Goal: Task Accomplishment & Management: Use online tool/utility

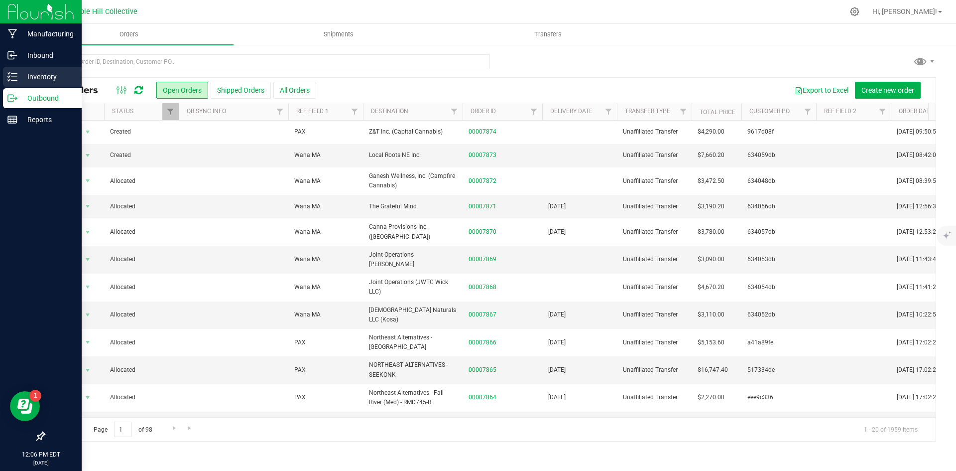
click at [13, 73] on line at bounding box center [13, 73] width 5 height 0
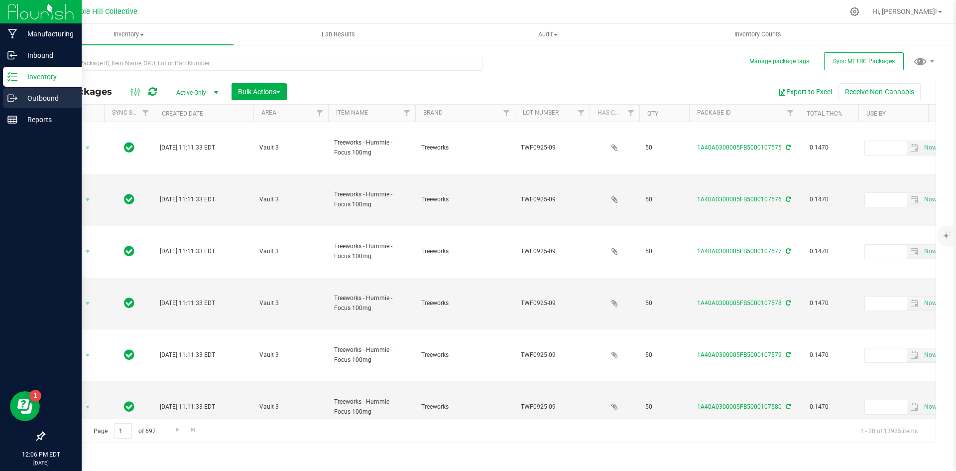
click at [8, 98] on icon at bounding box center [12, 98] width 10 height 10
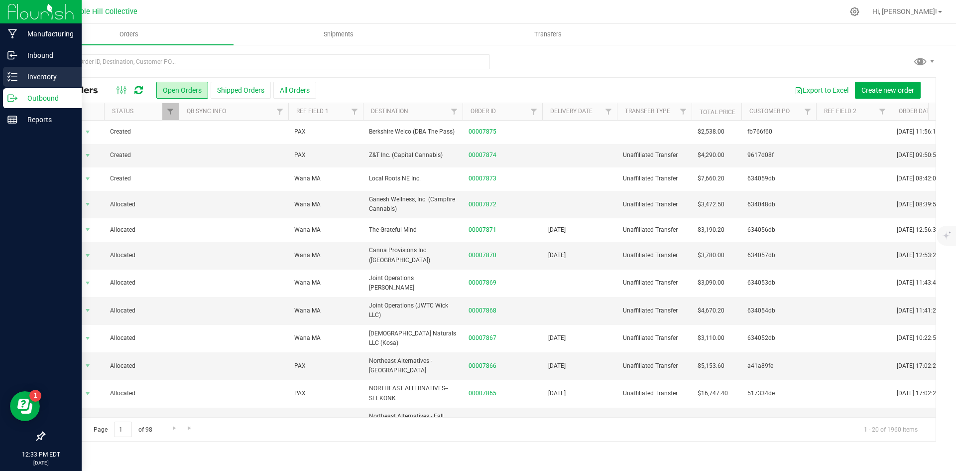
click at [12, 85] on div "Inventory" at bounding box center [42, 77] width 79 height 20
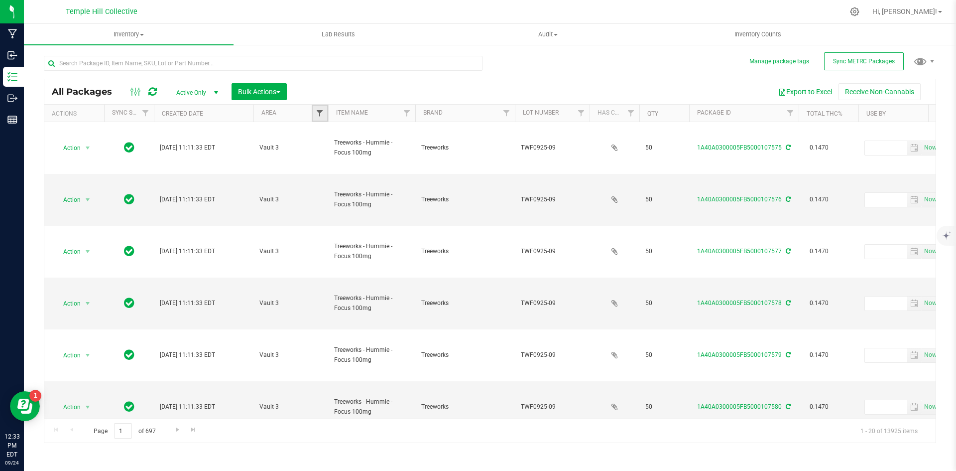
click at [318, 117] on span "Filter" at bounding box center [320, 113] width 8 height 8
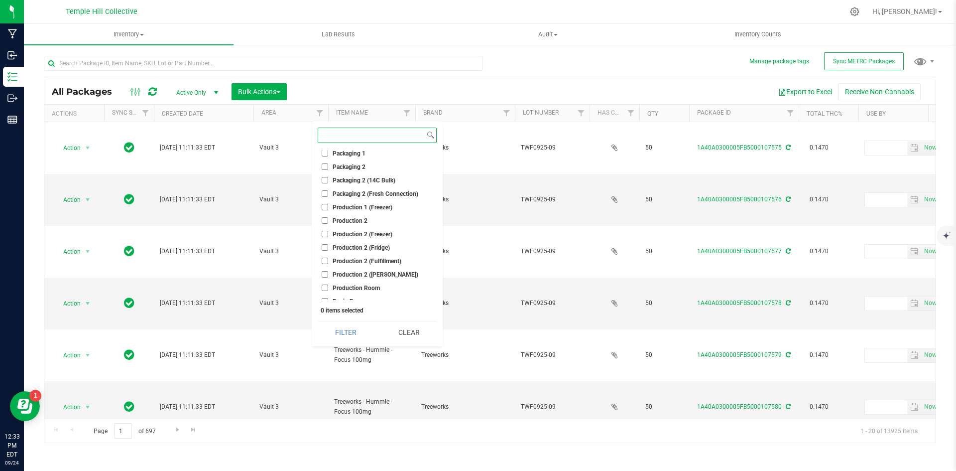
scroll to position [199, 0]
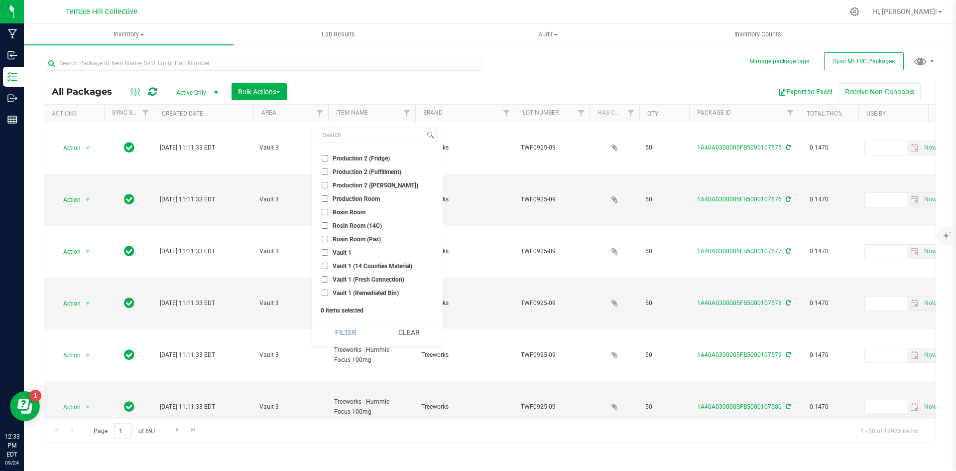
click at [356, 173] on span "Production 2 (Fulfillment)" at bounding box center [367, 172] width 69 height 6
click at [328, 173] on input "Production 2 (Fulfillment)" at bounding box center [325, 171] width 6 height 6
checkbox input "true"
click at [359, 326] on button "Filter" at bounding box center [346, 332] width 56 height 22
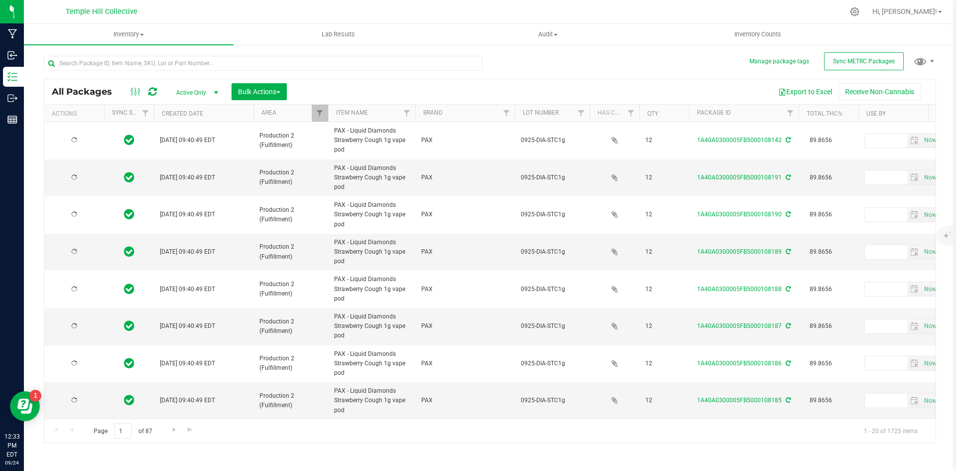
type input "[DATE]"
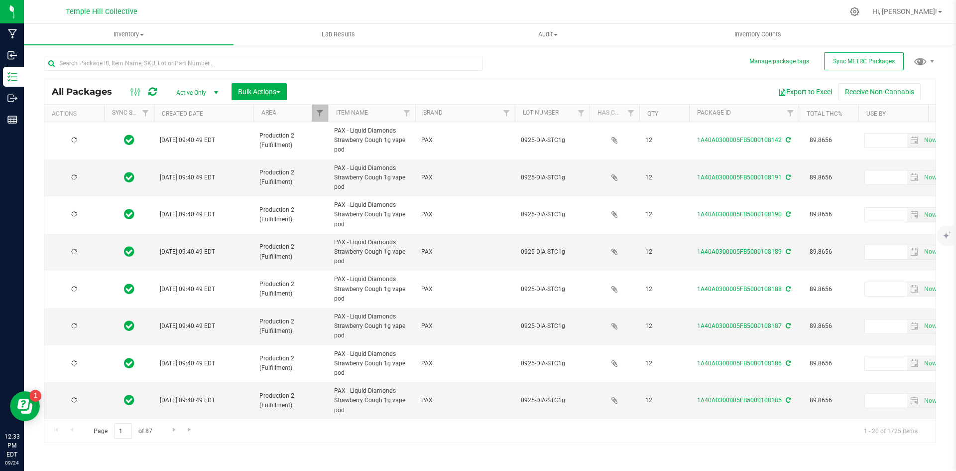
type input "[DATE]"
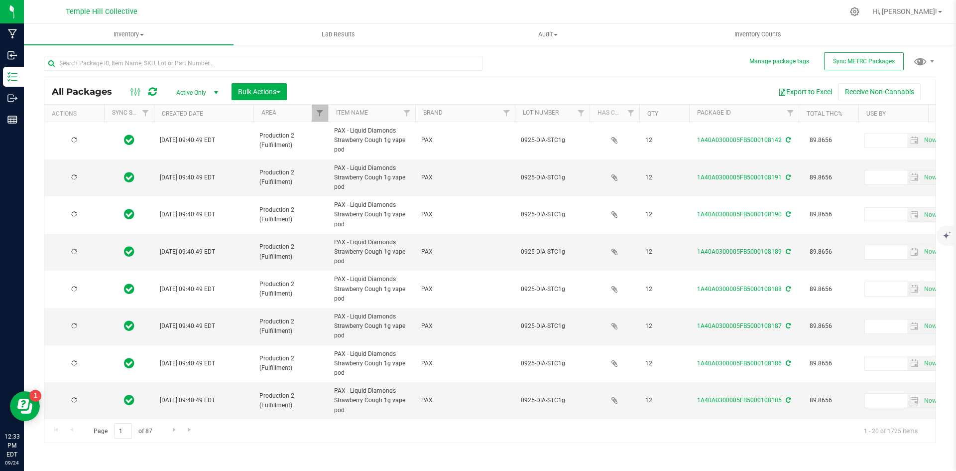
type input "[DATE]"
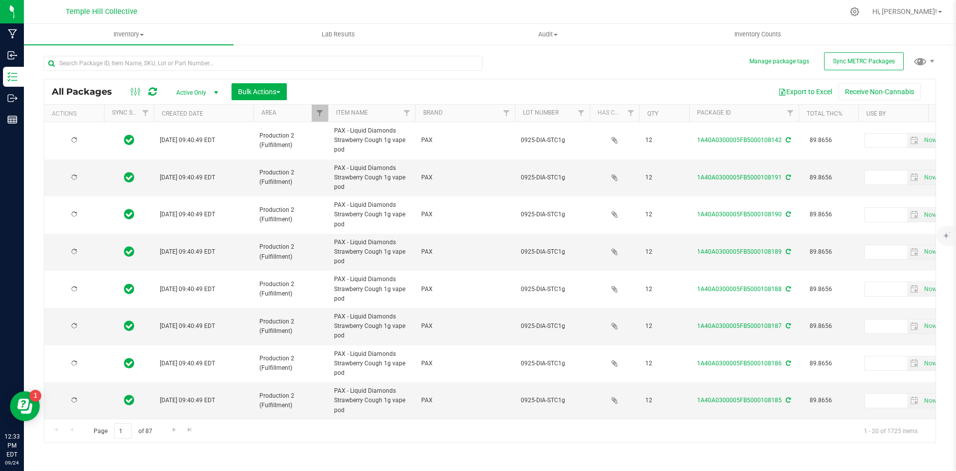
type input "[DATE]"
click at [160, 55] on div at bounding box center [267, 63] width 446 height 32
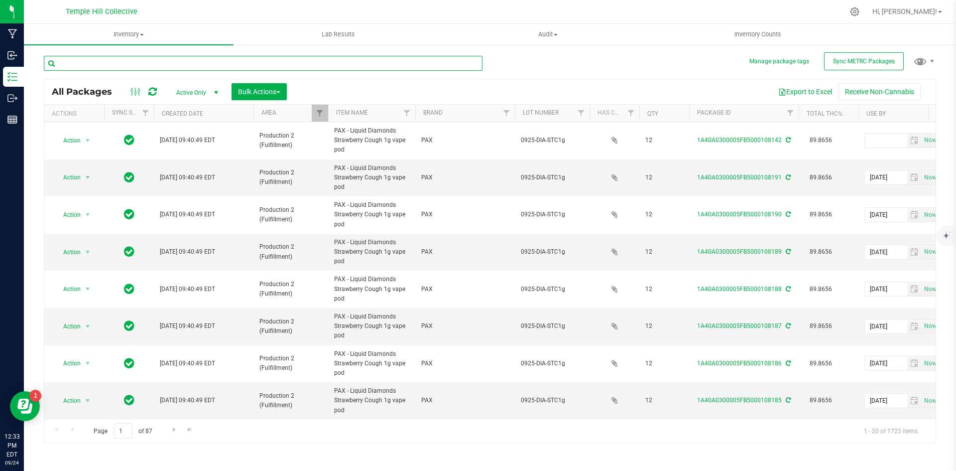
click at [155, 59] on input "text" at bounding box center [263, 63] width 439 height 15
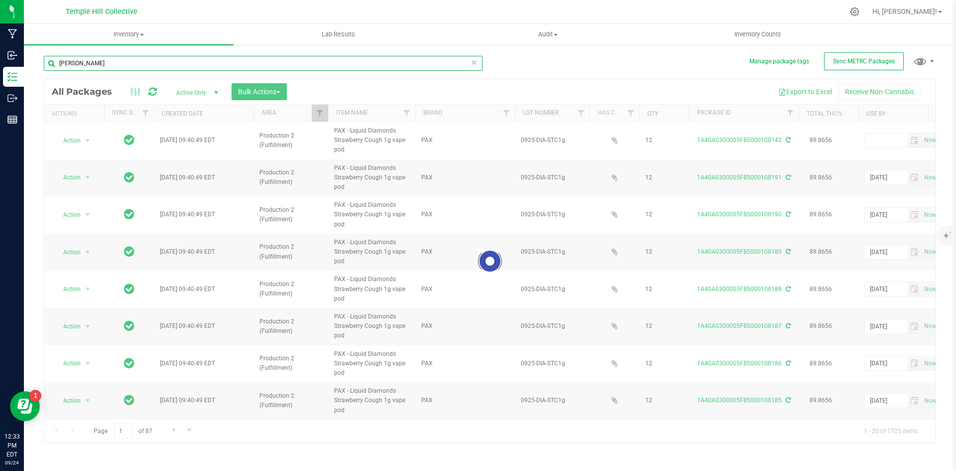
type input "og kush"
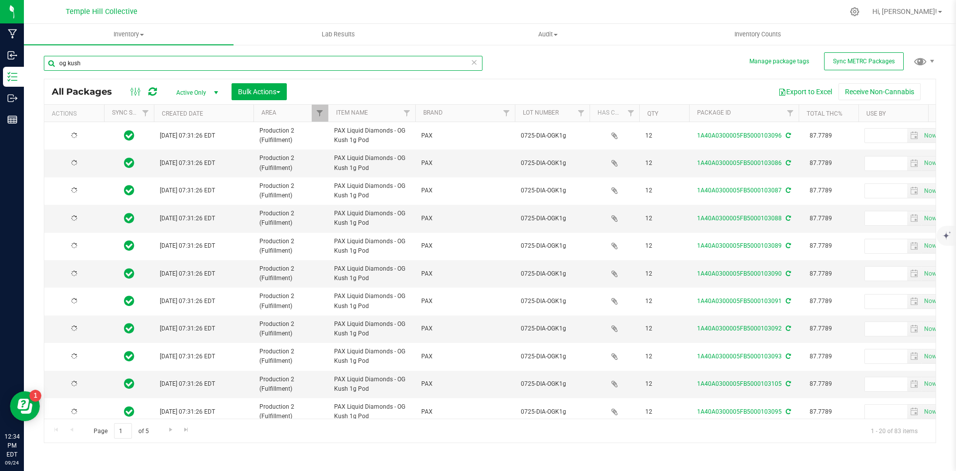
type input "[DATE]"
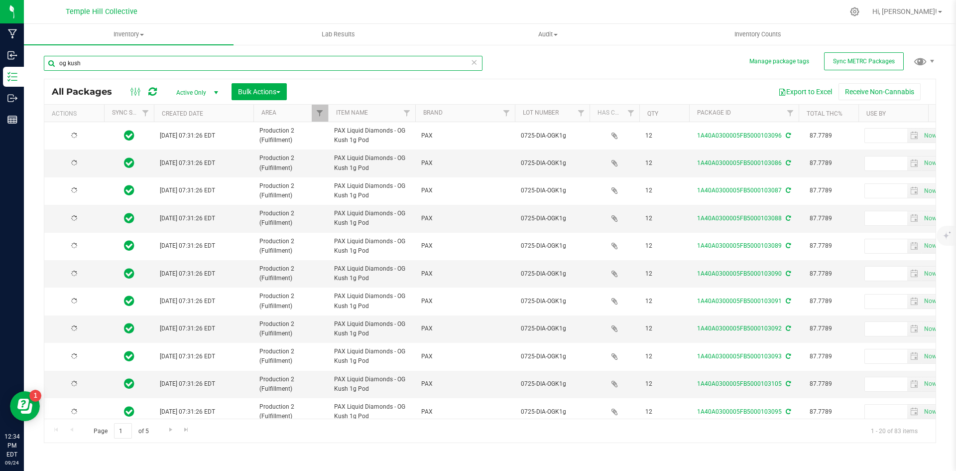
type input "[DATE]"
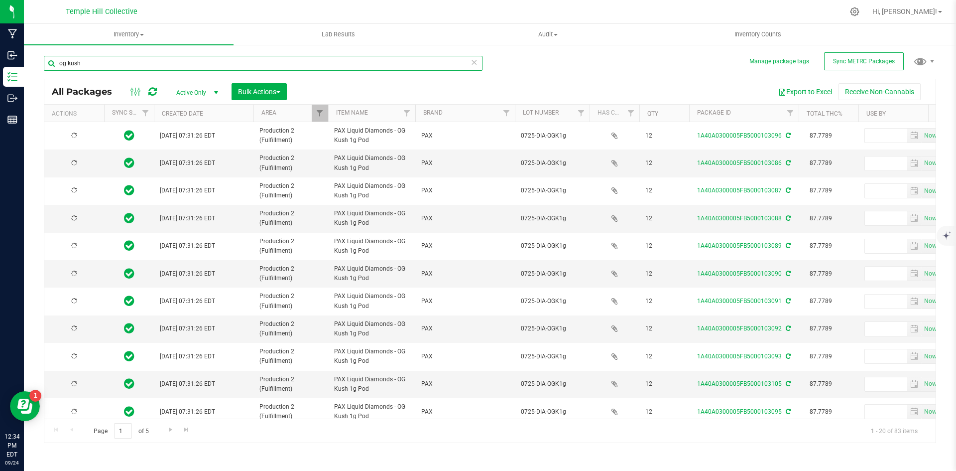
type input "[DATE]"
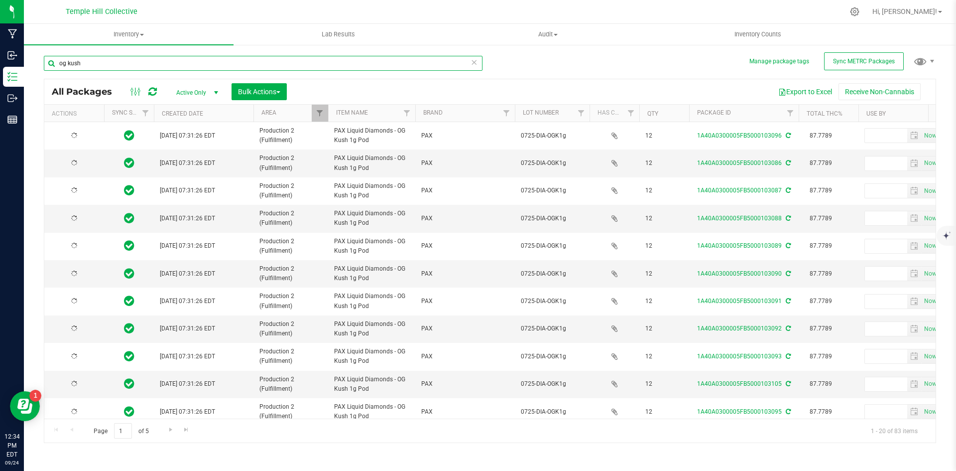
type input "[DATE]"
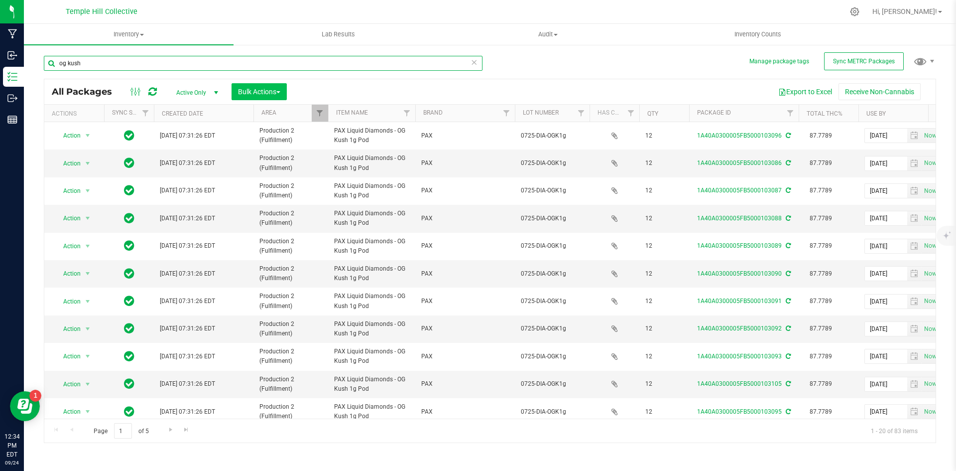
type input "og kush"
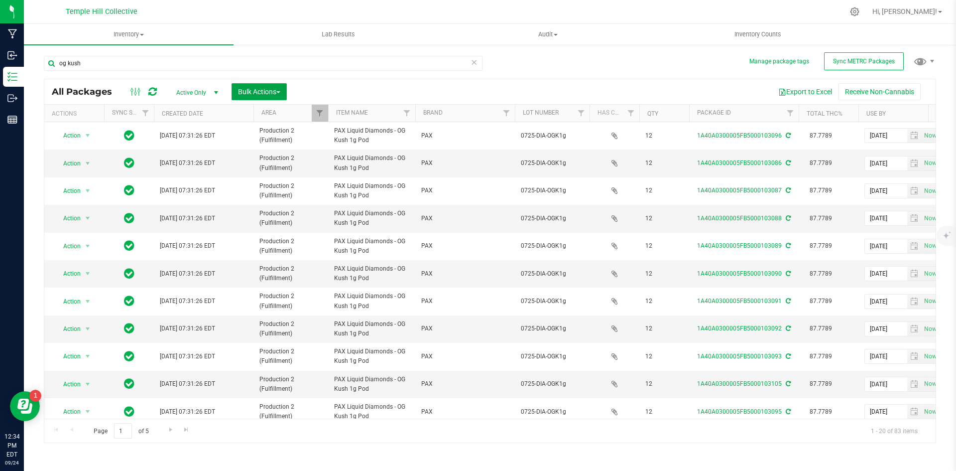
click at [276, 93] on span "Bulk Actions" at bounding box center [259, 92] width 42 height 8
click at [290, 163] on div "Locate packages" at bounding box center [270, 170] width 64 height 16
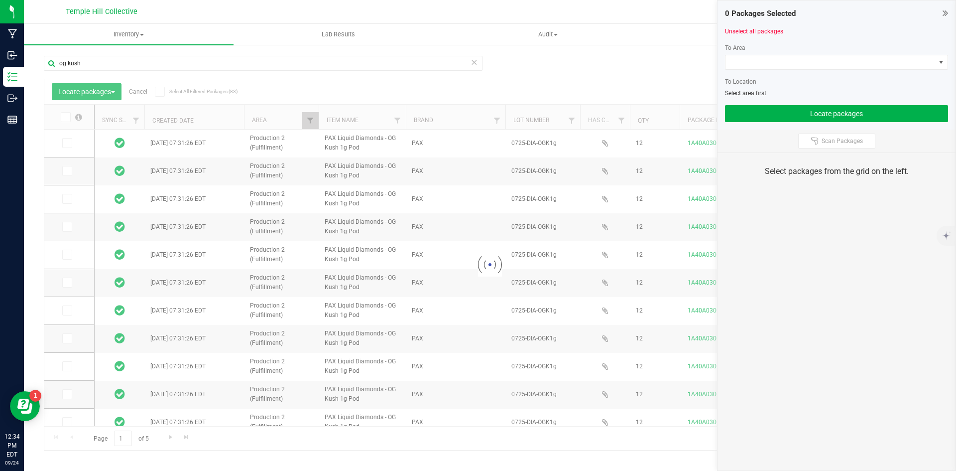
click at [160, 90] on div at bounding box center [489, 264] width 891 height 371
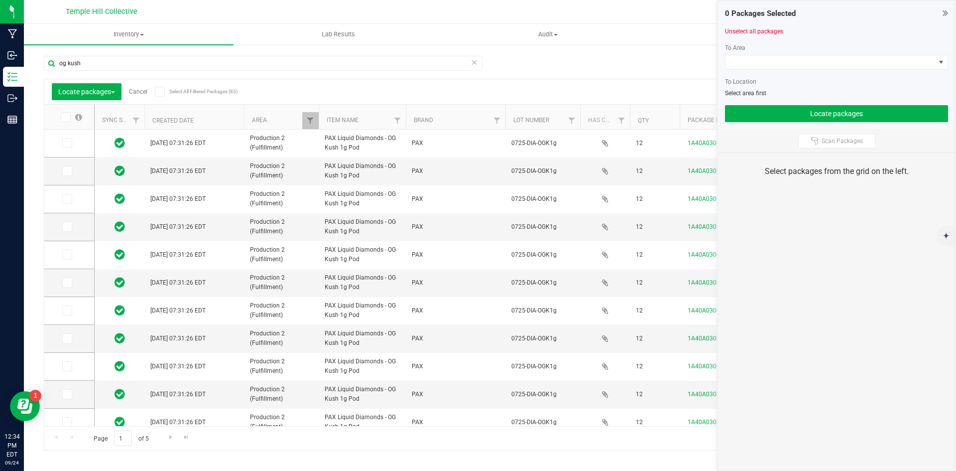
click at [160, 92] on icon at bounding box center [159, 92] width 6 height 0
click at [0, 0] on input "Select All Filtered Packages (83)" at bounding box center [0, 0] width 0 height 0
click at [900, 64] on span at bounding box center [831, 62] width 210 height 14
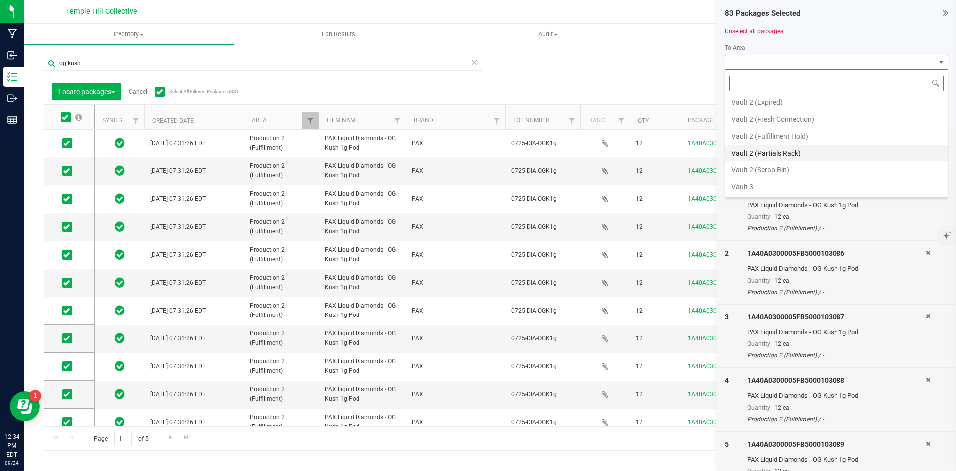
scroll to position [544, 0]
click at [800, 152] on li "Vault 3 (PAX)" at bounding box center [837, 153] width 222 height 17
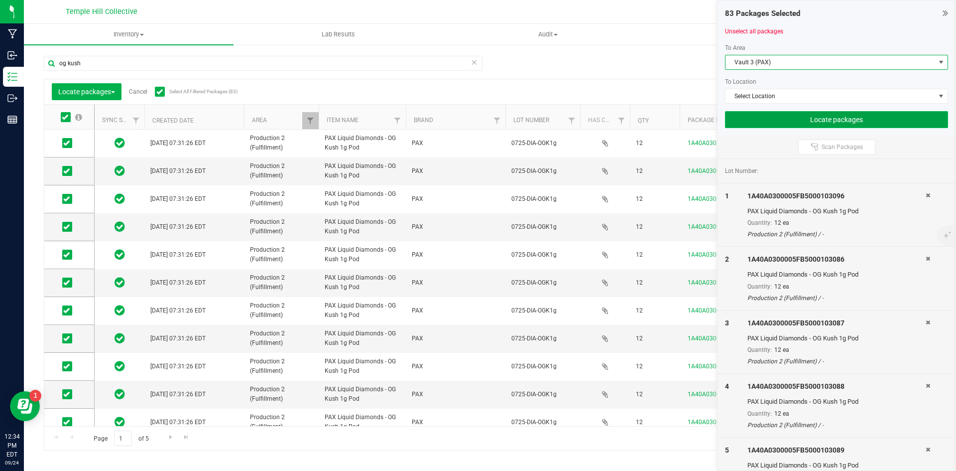
click at [820, 116] on button "Locate packages" at bounding box center [836, 119] width 223 height 17
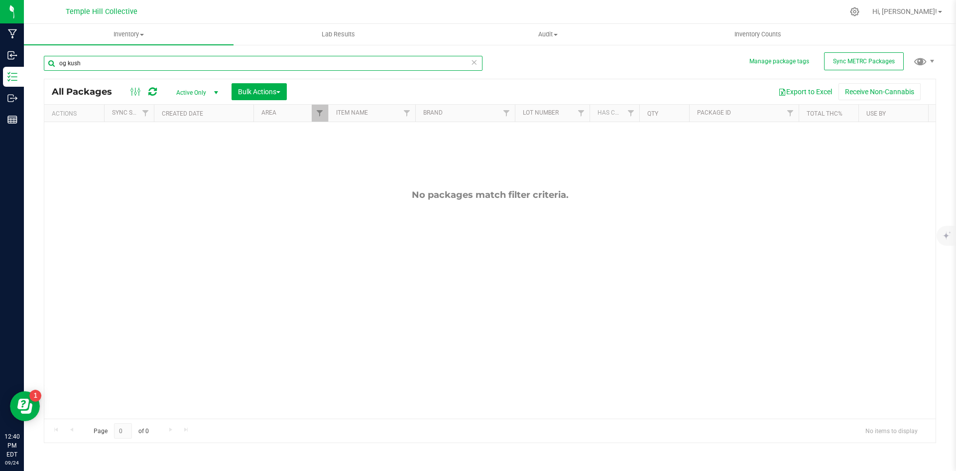
click at [114, 60] on input "og kush" at bounding box center [263, 63] width 439 height 15
type input "o"
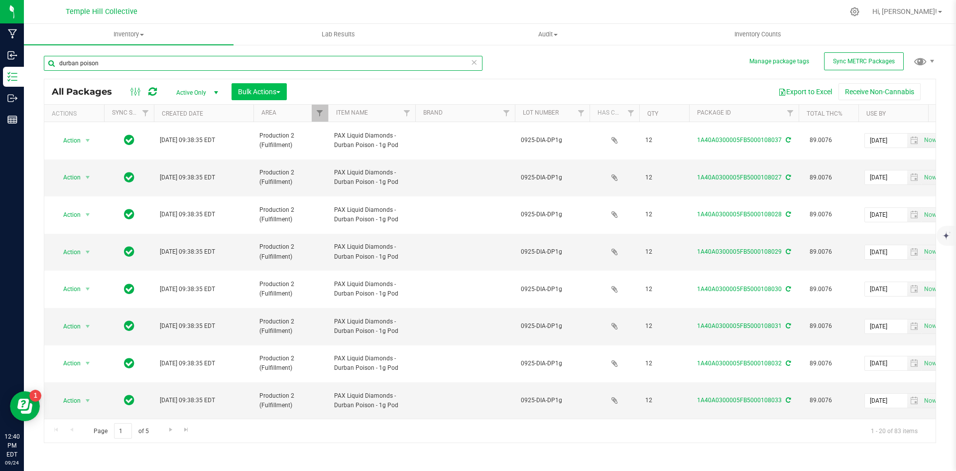
type input "durban poison"
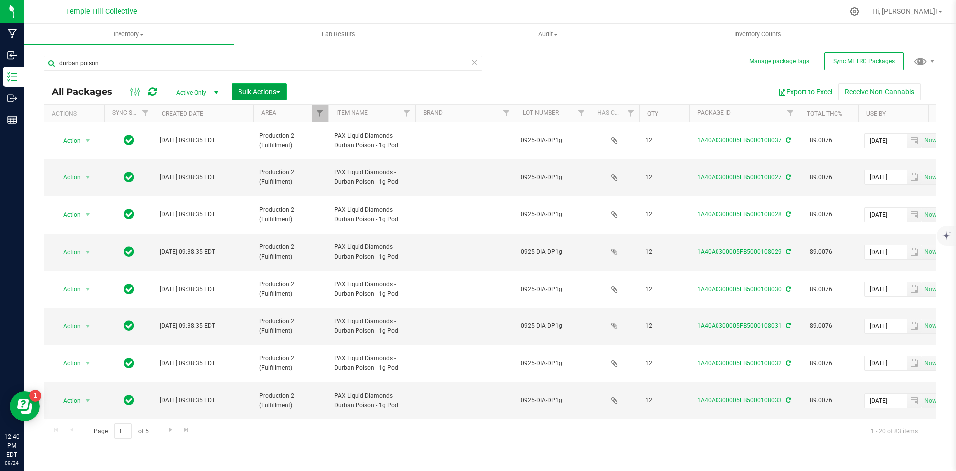
click at [260, 85] on button "Bulk Actions" at bounding box center [259, 91] width 55 height 17
click at [306, 166] on li "Locate packages" at bounding box center [280, 170] width 97 height 18
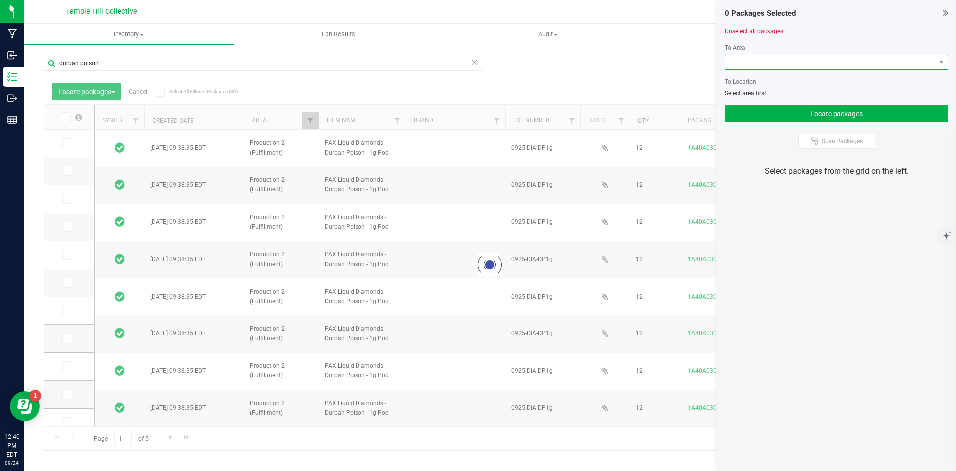
click at [817, 64] on span at bounding box center [831, 62] width 210 height 14
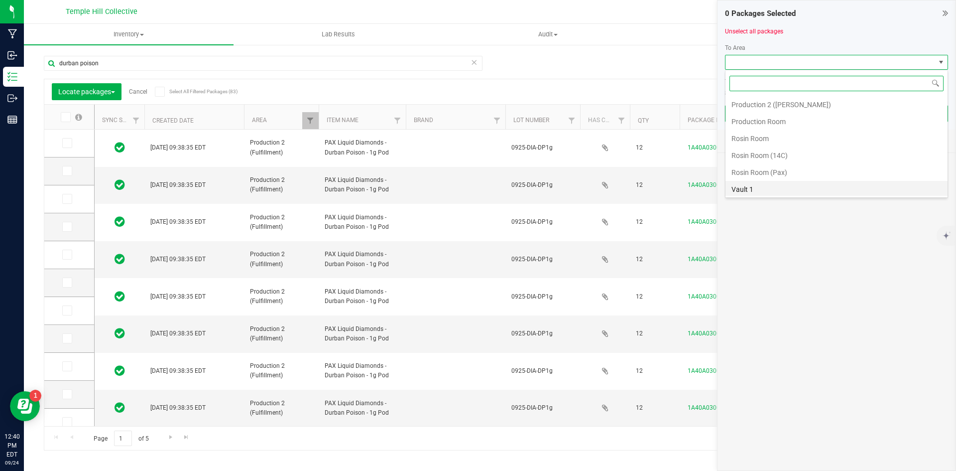
scroll to position [195, 0]
click at [781, 143] on li "Production 2 (Fulfillment)" at bounding box center [837, 146] width 222 height 17
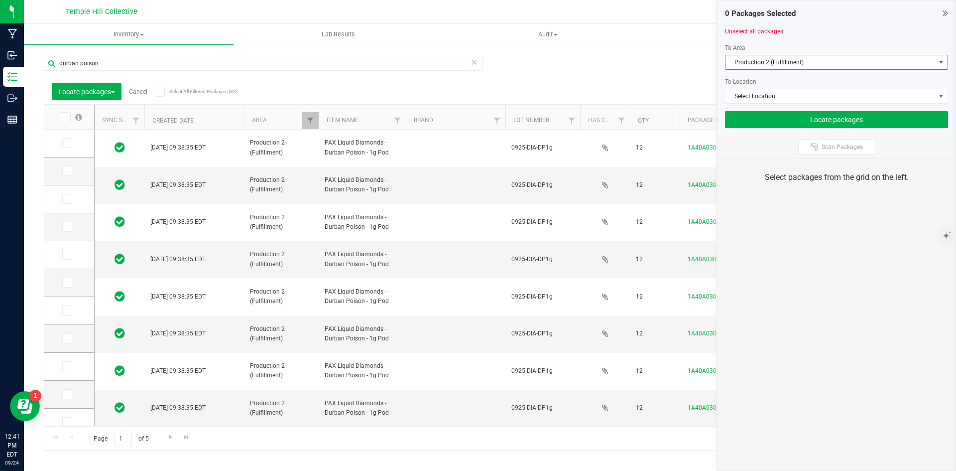
click at [796, 55] on span "Production 2 (Fulfillment)" at bounding box center [836, 62] width 223 height 15
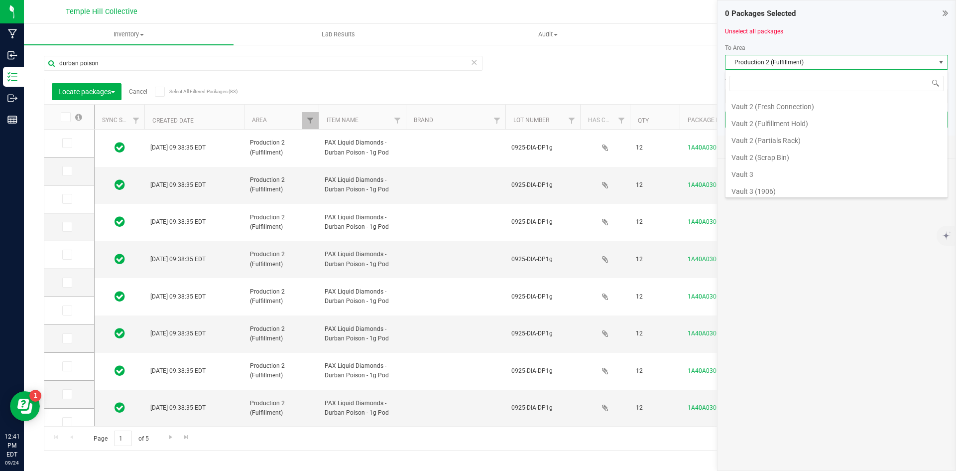
scroll to position [544, 0]
click at [761, 152] on li "Vault 3 (PAX)" at bounding box center [837, 153] width 222 height 17
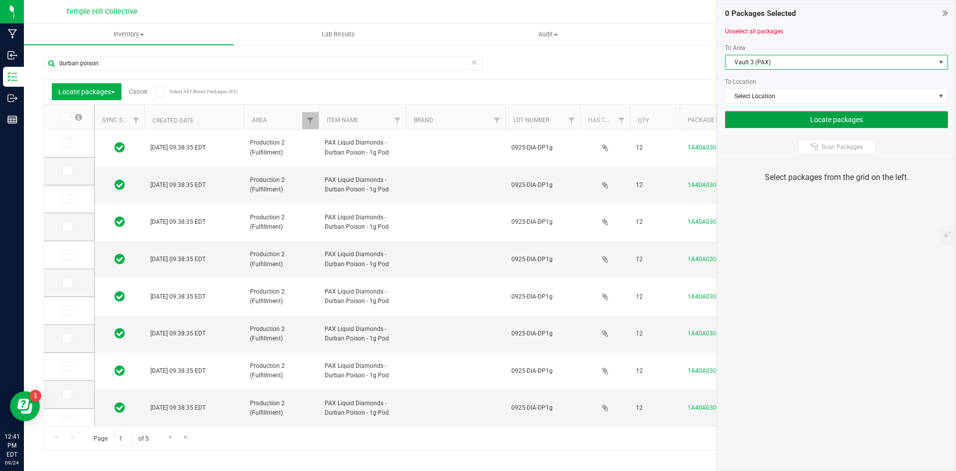
click at [776, 127] on button "Locate packages" at bounding box center [836, 119] width 223 height 17
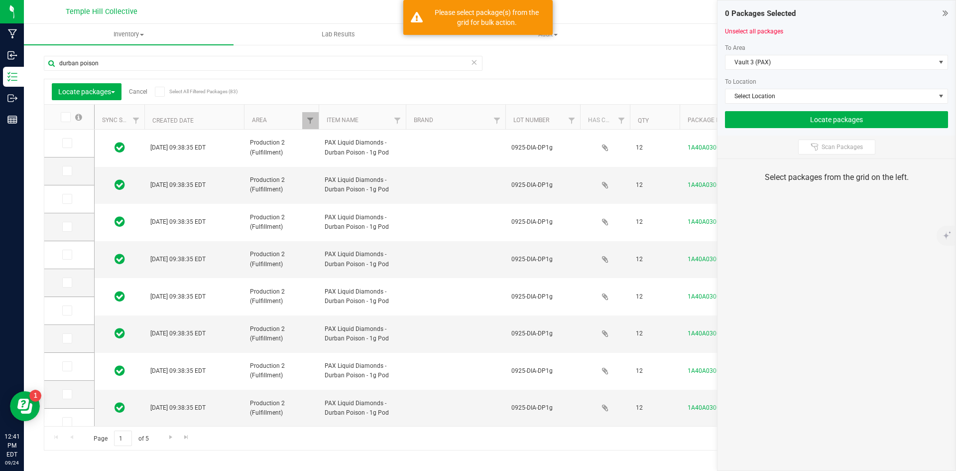
click at [162, 92] on icon at bounding box center [159, 92] width 6 height 0
click at [0, 0] on input "Select All Filtered Packages (83)" at bounding box center [0, 0] width 0 height 0
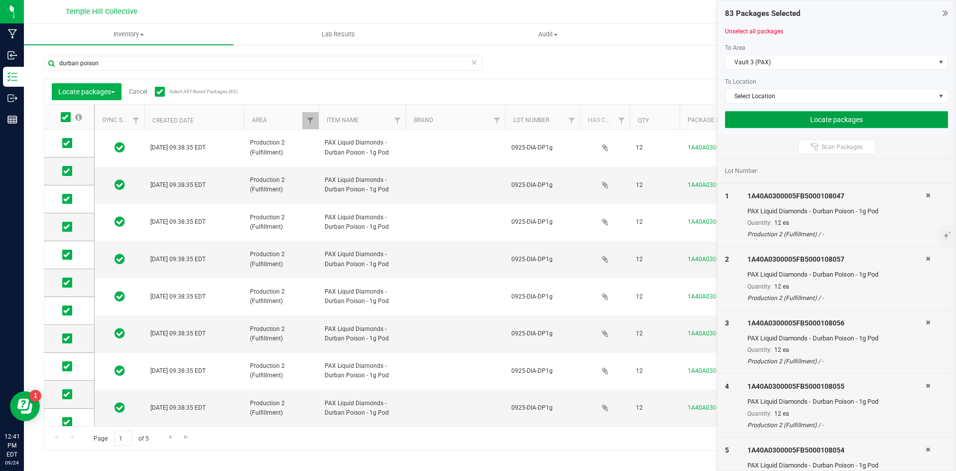
click at [812, 118] on button "Locate packages" at bounding box center [836, 119] width 223 height 17
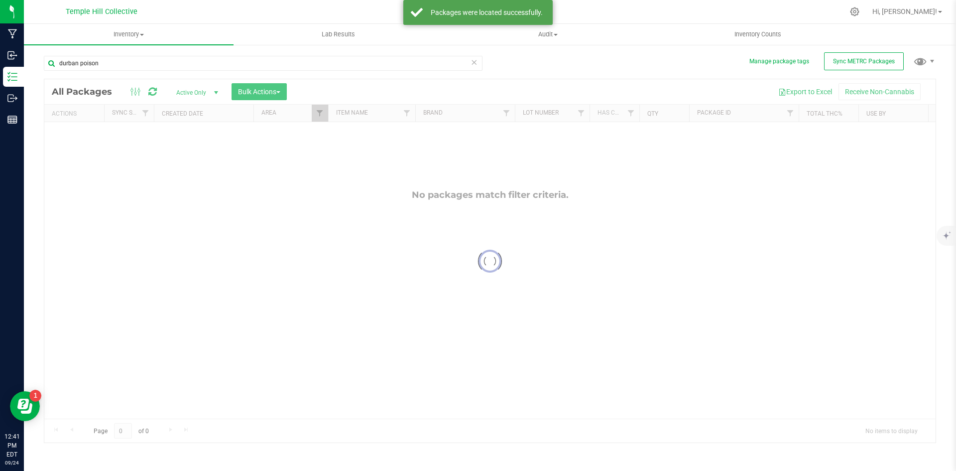
click at [475, 63] on icon at bounding box center [474, 62] width 7 height 12
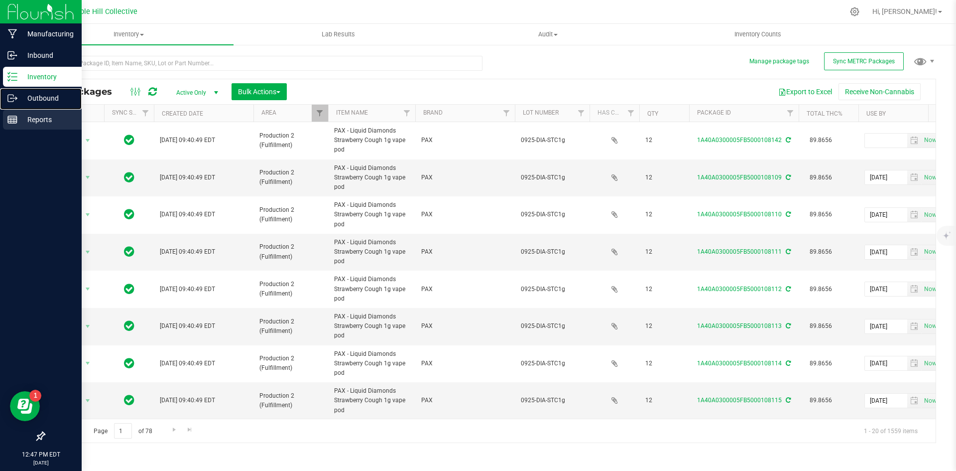
drag, startPoint x: 28, startPoint y: 104, endPoint x: 37, endPoint y: 127, distance: 24.4
click at [28, 104] on div "Outbound" at bounding box center [42, 98] width 79 height 20
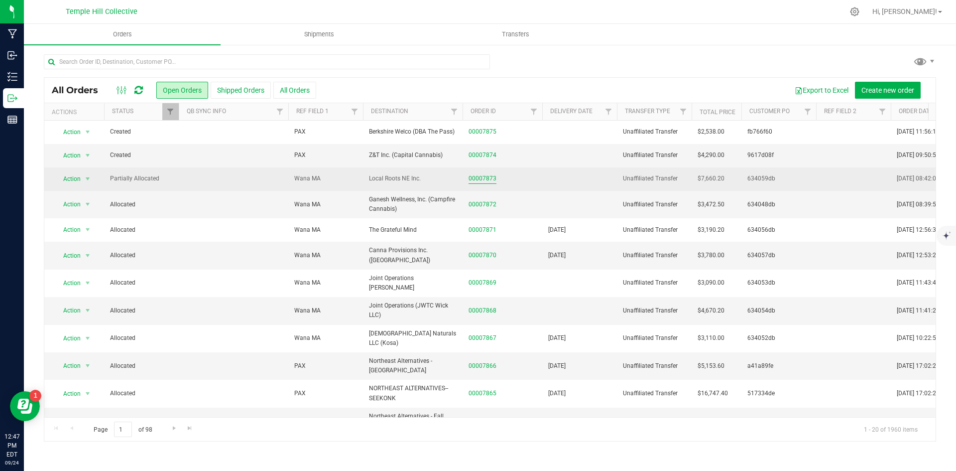
click at [474, 178] on link "00007873" at bounding box center [483, 178] width 28 height 9
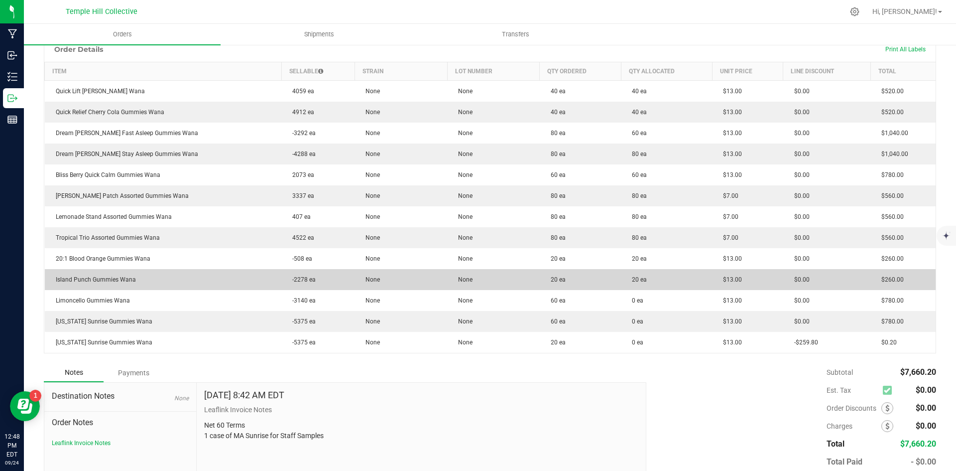
scroll to position [248, 0]
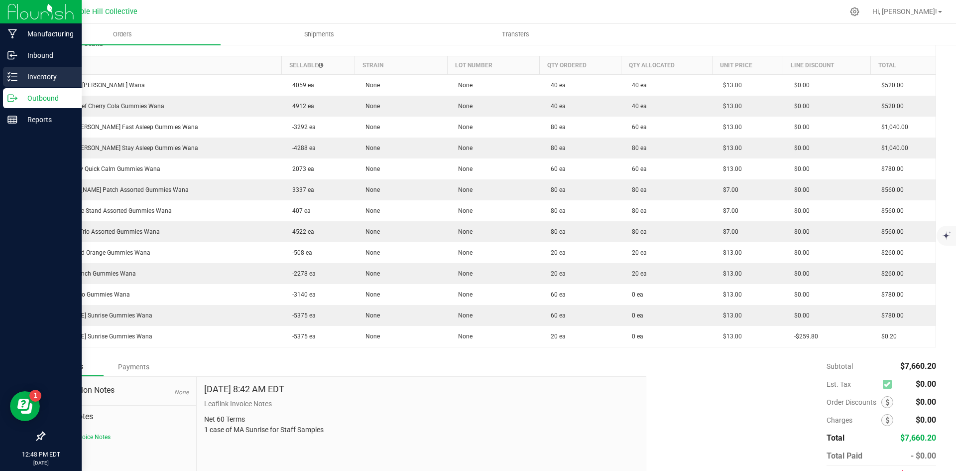
click at [13, 74] on icon at bounding box center [12, 77] width 10 height 10
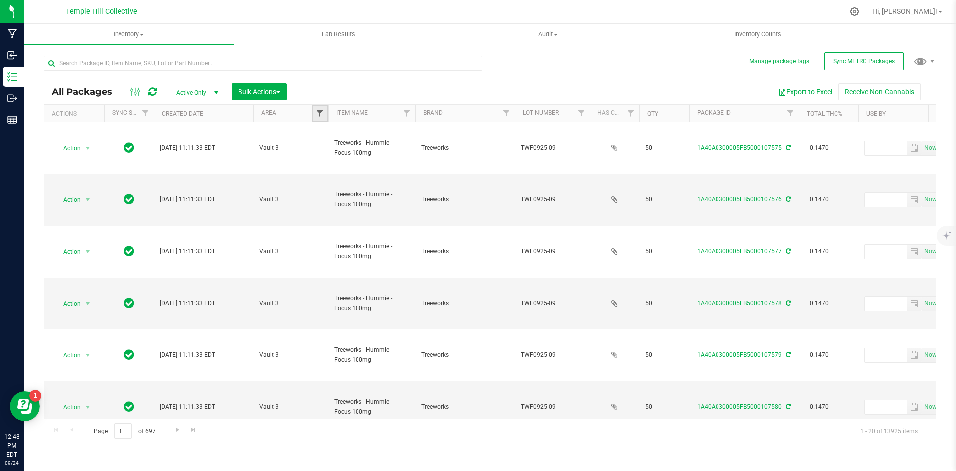
click at [321, 114] on span "Filter" at bounding box center [320, 113] width 8 height 8
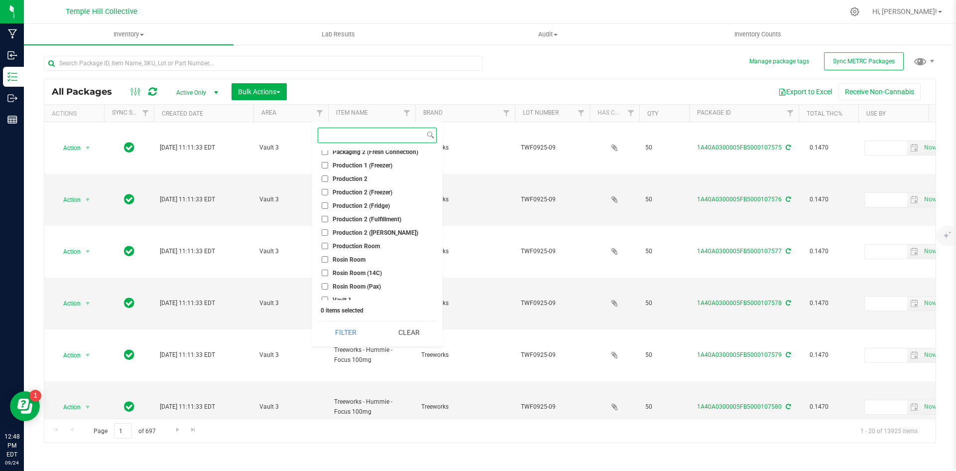
scroll to position [199, 0]
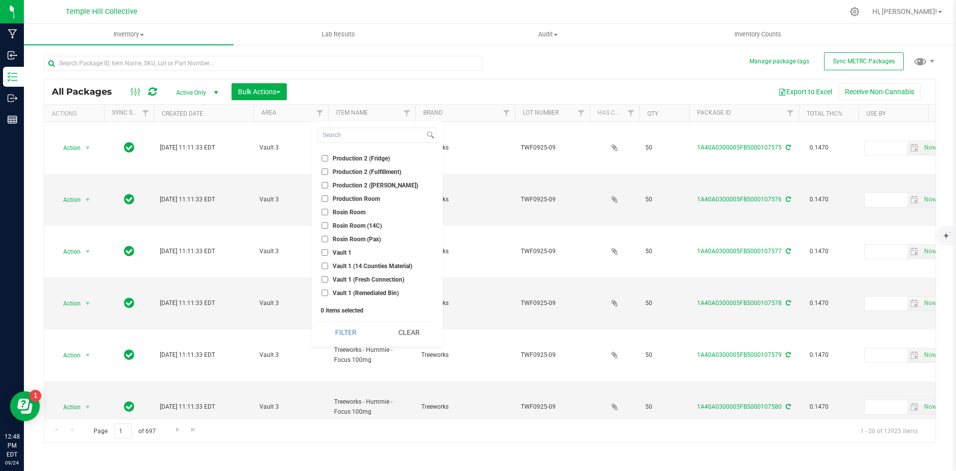
click at [362, 174] on span "Production 2 (Fulfillment)" at bounding box center [367, 172] width 69 height 6
click at [328, 174] on input "Production 2 (Fulfillment)" at bounding box center [325, 171] width 6 height 6
checkbox input "true"
click at [343, 331] on button "Filter" at bounding box center [346, 332] width 56 height 22
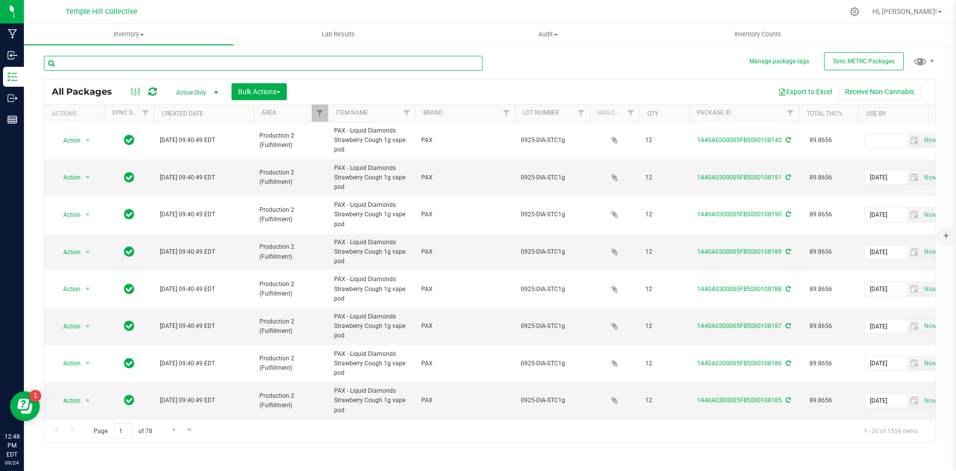
click at [277, 65] on input "text" at bounding box center [263, 63] width 439 height 15
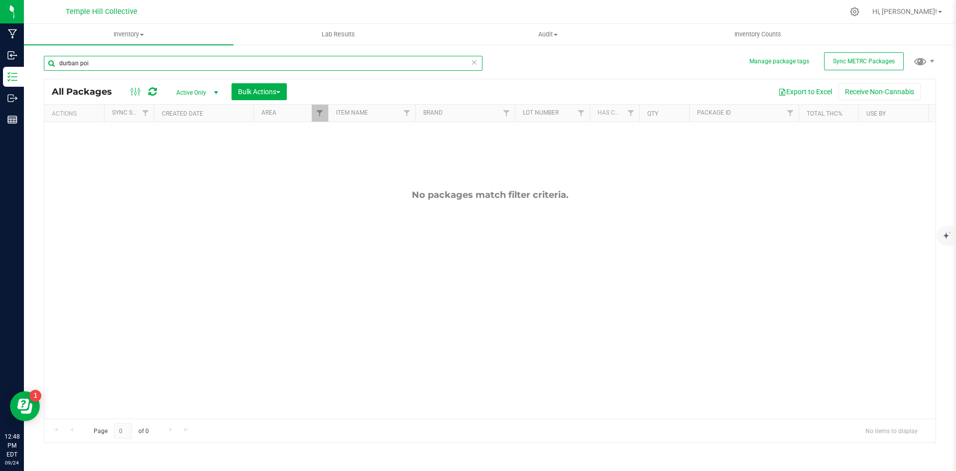
type input "durban poi"
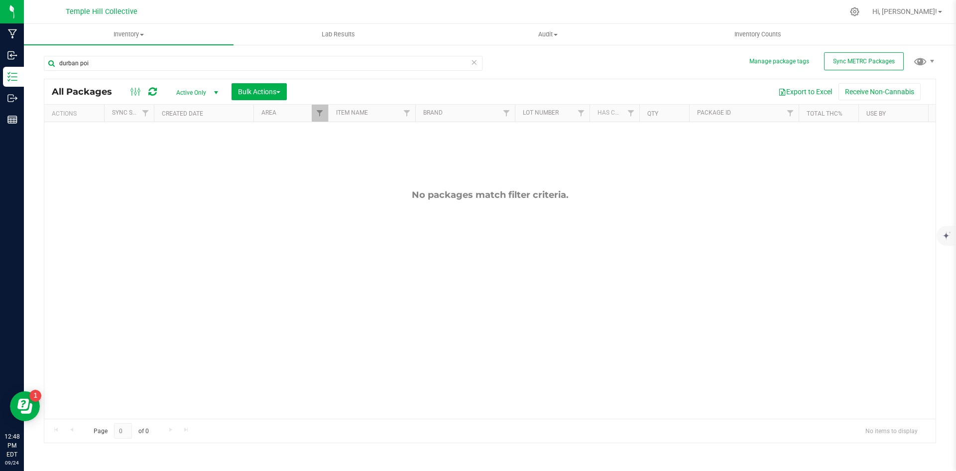
click at [473, 66] on icon at bounding box center [474, 62] width 7 height 12
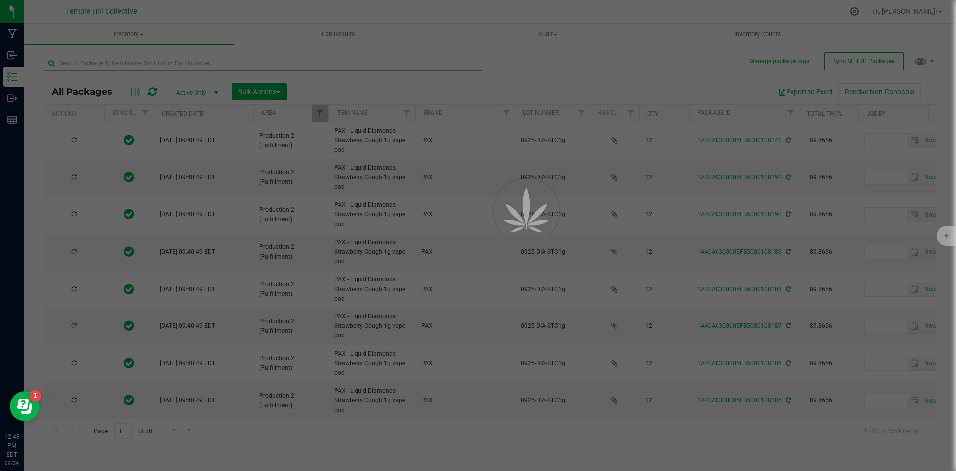
type input "[DATE]"
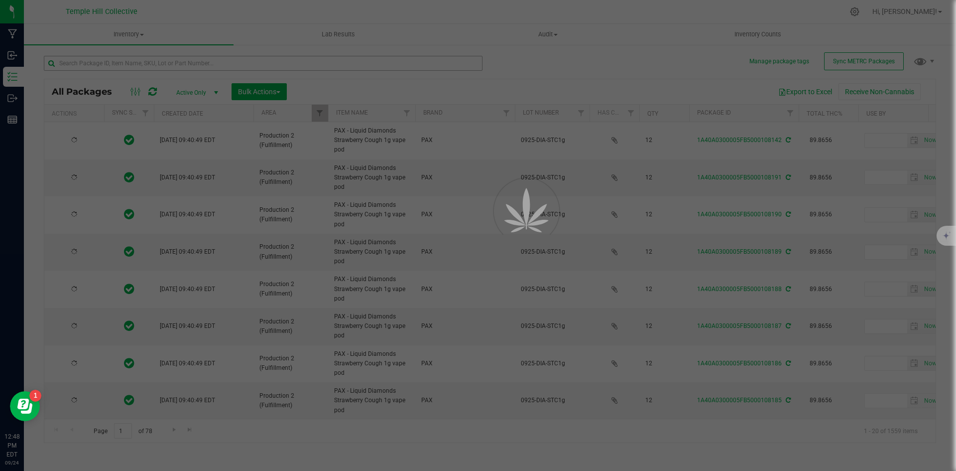
type input "[DATE]"
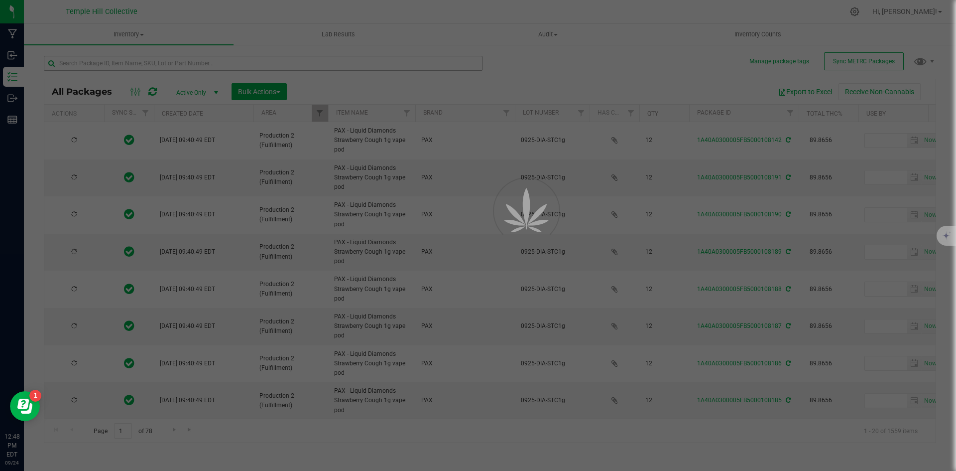
type input "[DATE]"
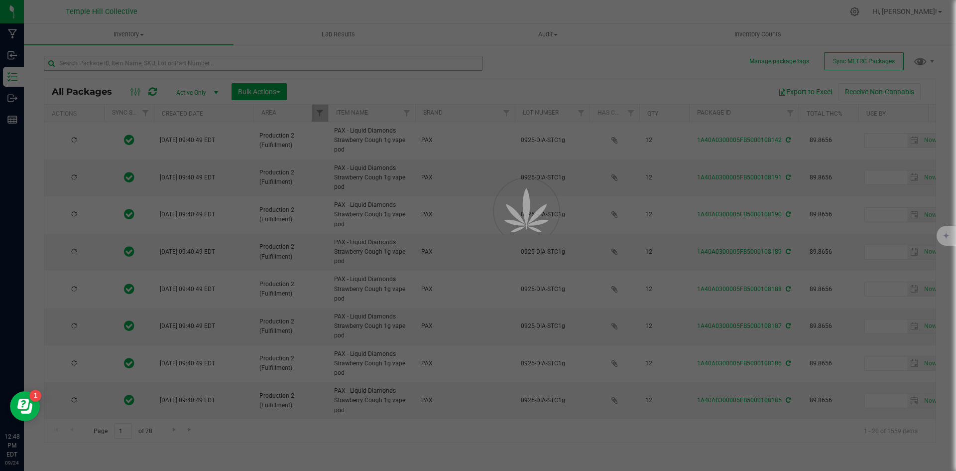
type input "[DATE]"
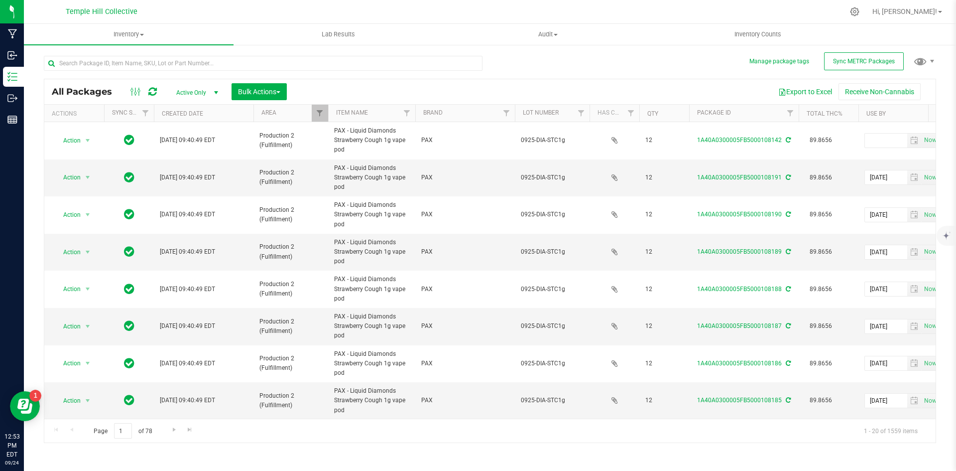
click at [157, 51] on div at bounding box center [267, 63] width 446 height 32
click at [158, 58] on input "text" at bounding box center [263, 63] width 439 height 15
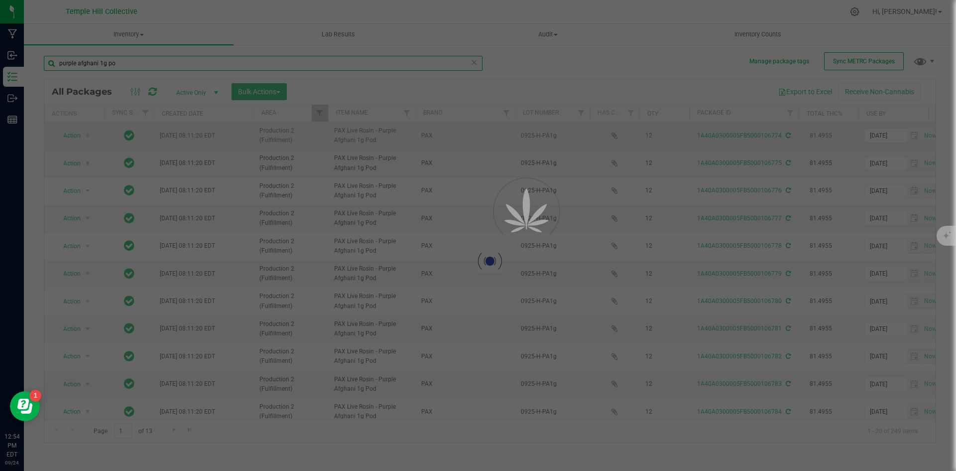
type input "purple afghani 1g pod"
type input "[DATE]"
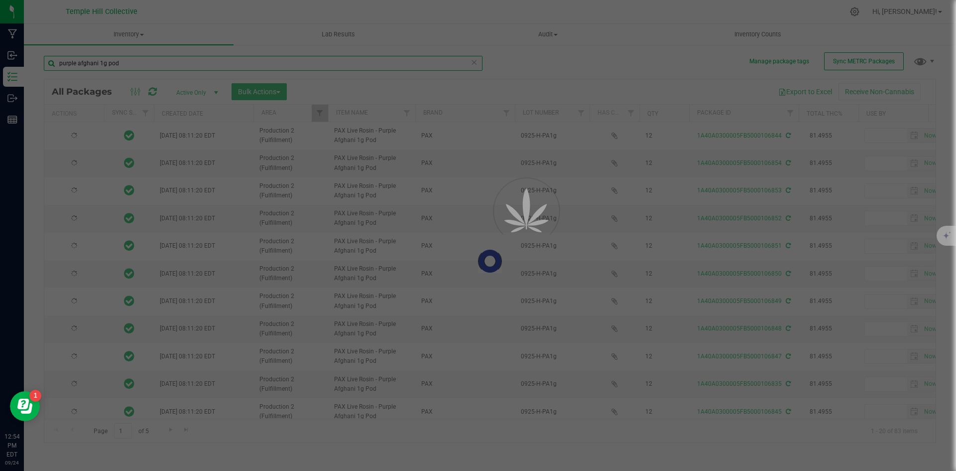
type input "[DATE]"
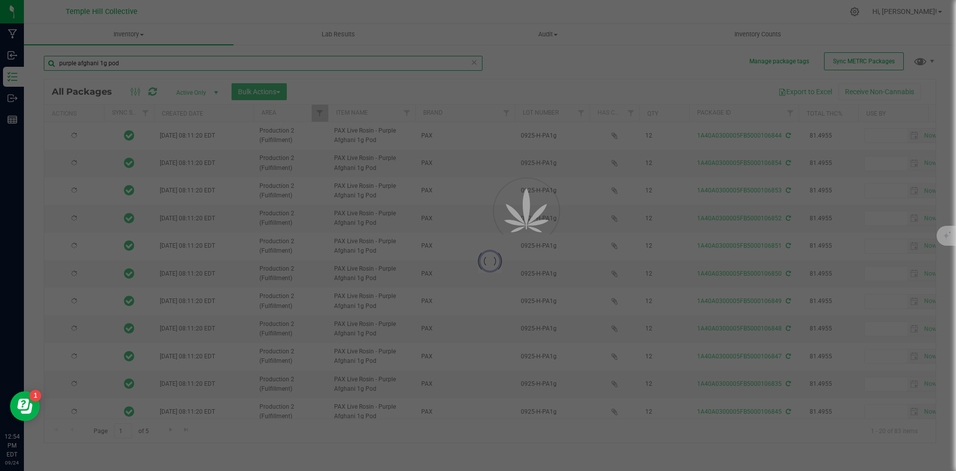
type input "[DATE]"
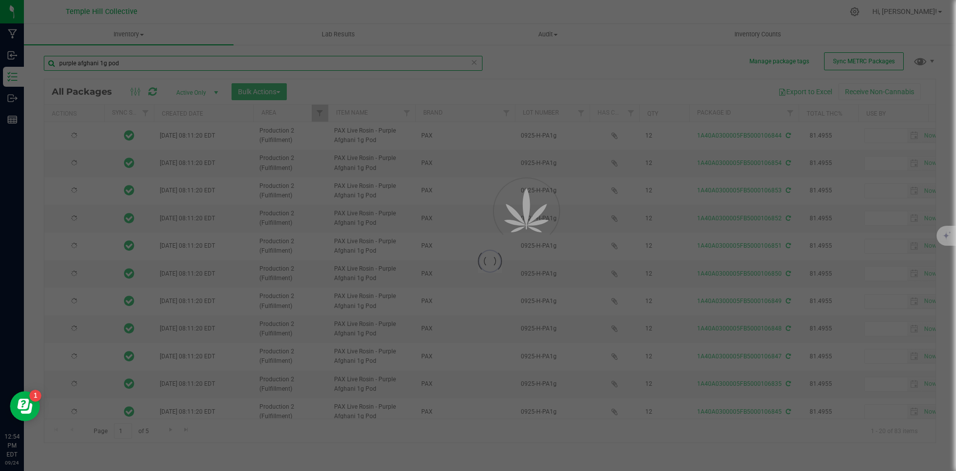
type input "[DATE]"
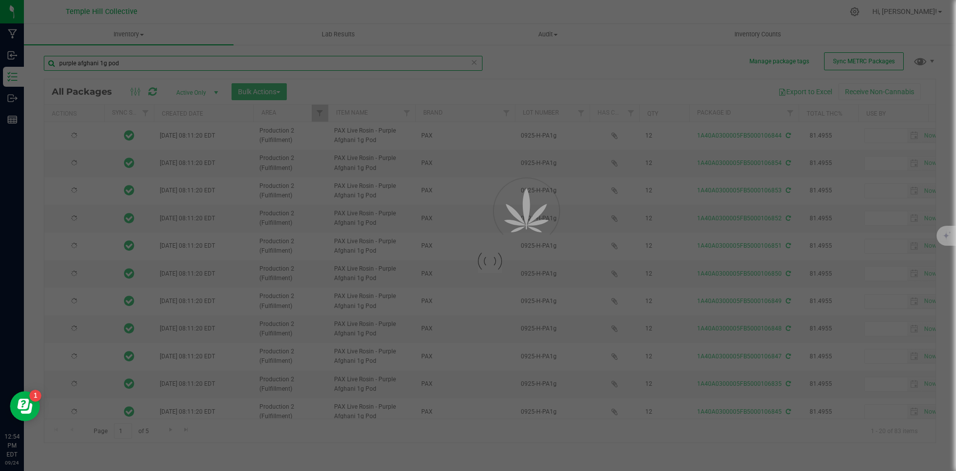
type input "[DATE]"
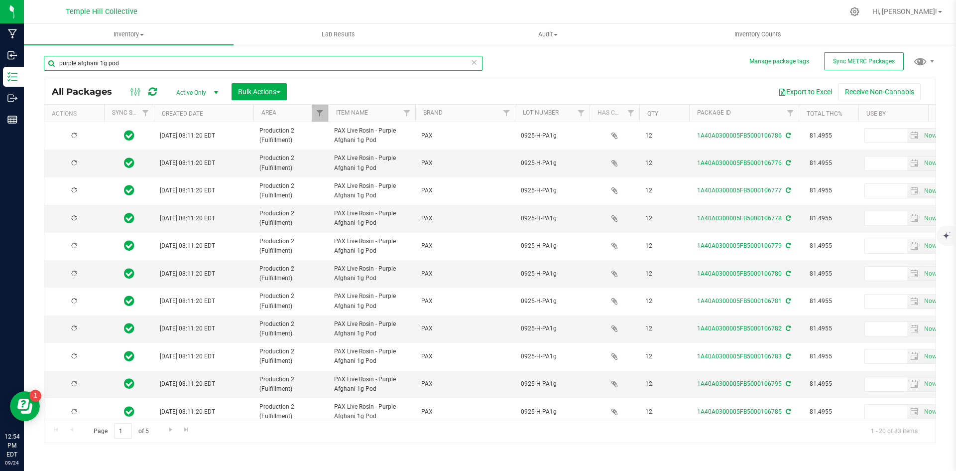
type input "[DATE]"
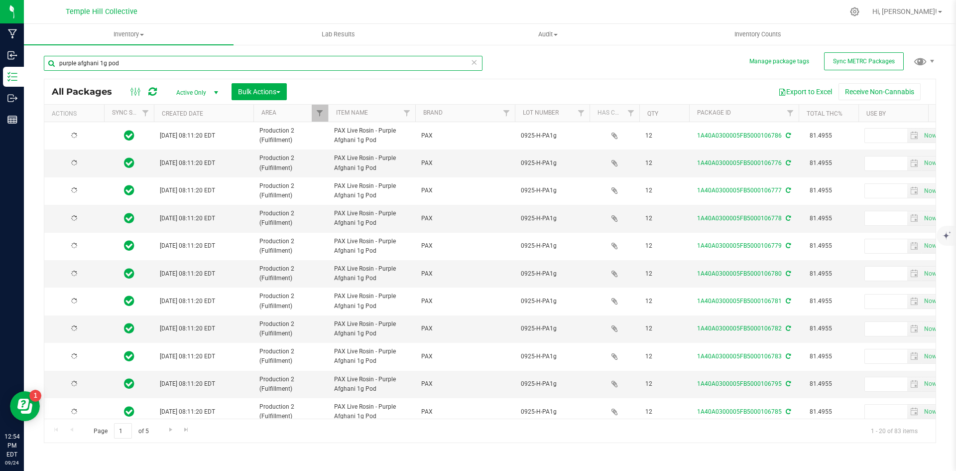
type input "[DATE]"
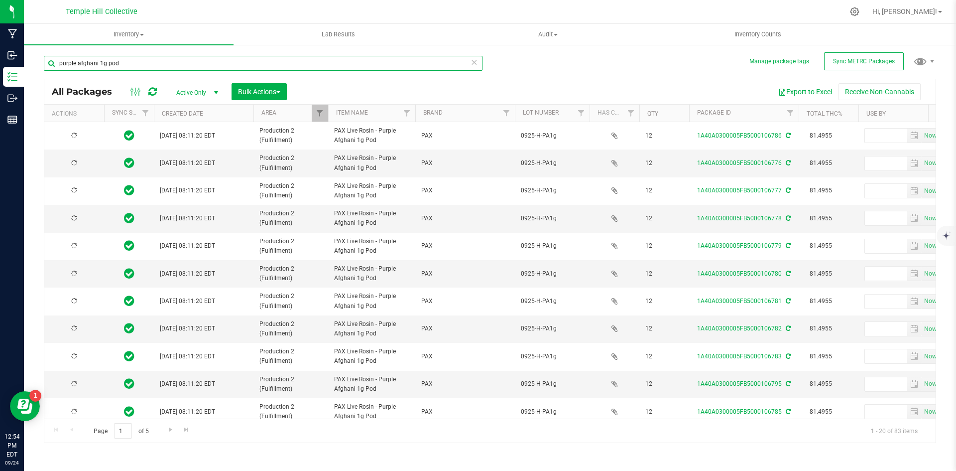
type input "[DATE]"
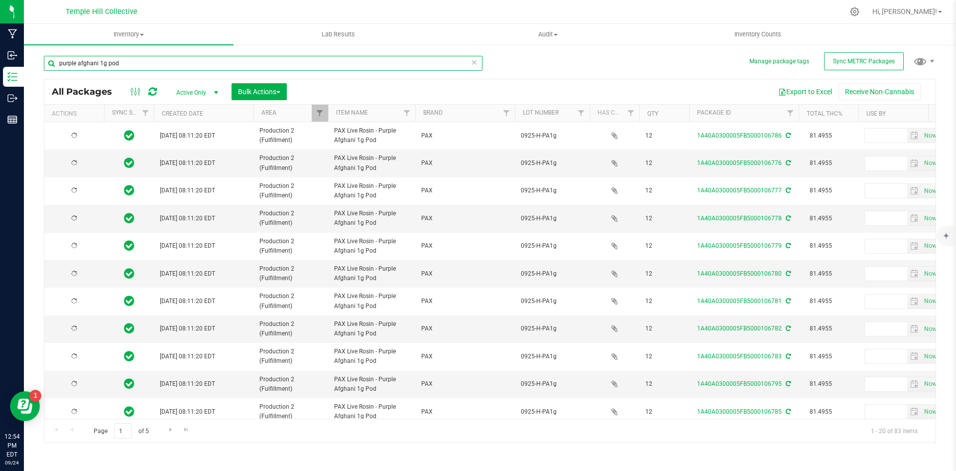
type input "[DATE]"
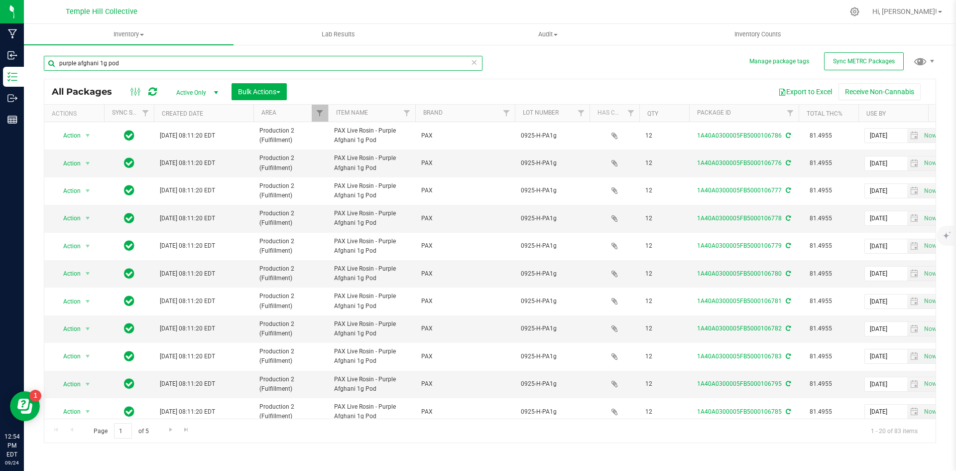
type input "purple afghani 1g pod"
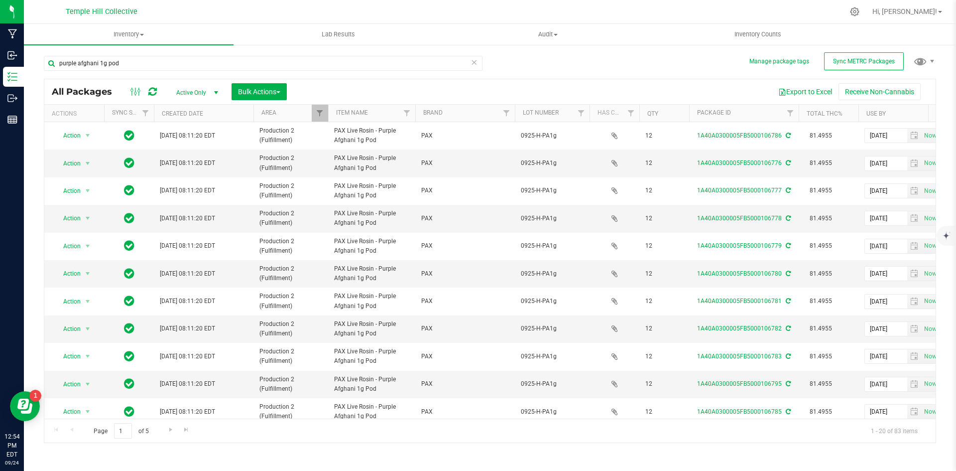
click at [269, 135] on span "Production 2 (Fulfillment)" at bounding box center [290, 135] width 63 height 19
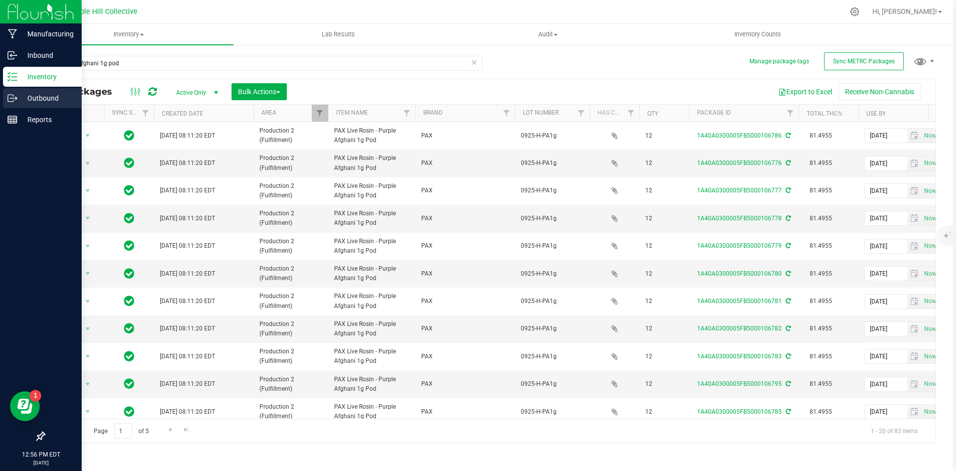
click at [15, 97] on icon at bounding box center [15, 97] width 1 height 1
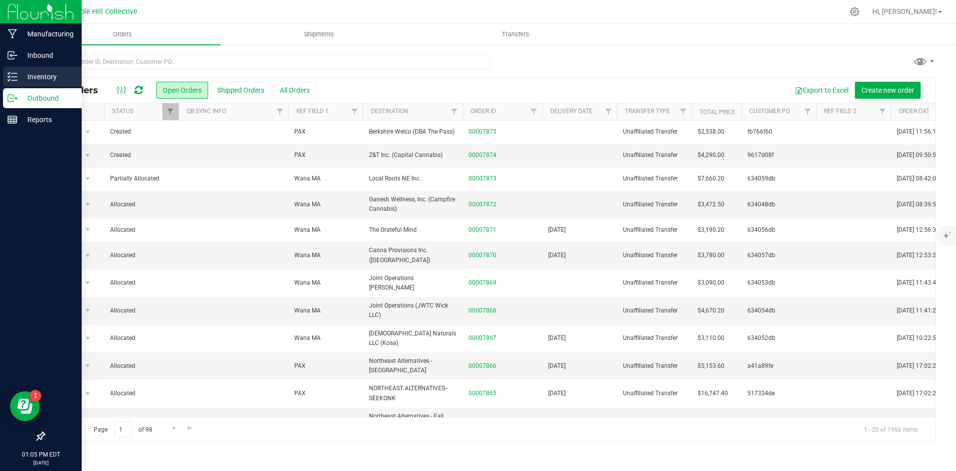
click at [11, 73] on icon at bounding box center [12, 77] width 10 height 10
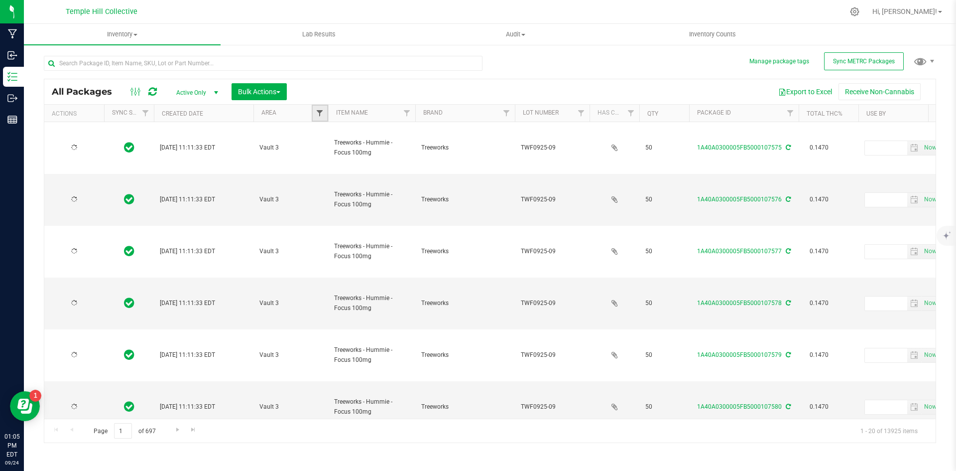
drag, startPoint x: 317, startPoint y: 117, endPoint x: 322, endPoint y: 111, distance: 7.4
click at [322, 111] on span "Filter" at bounding box center [320, 113] width 8 height 8
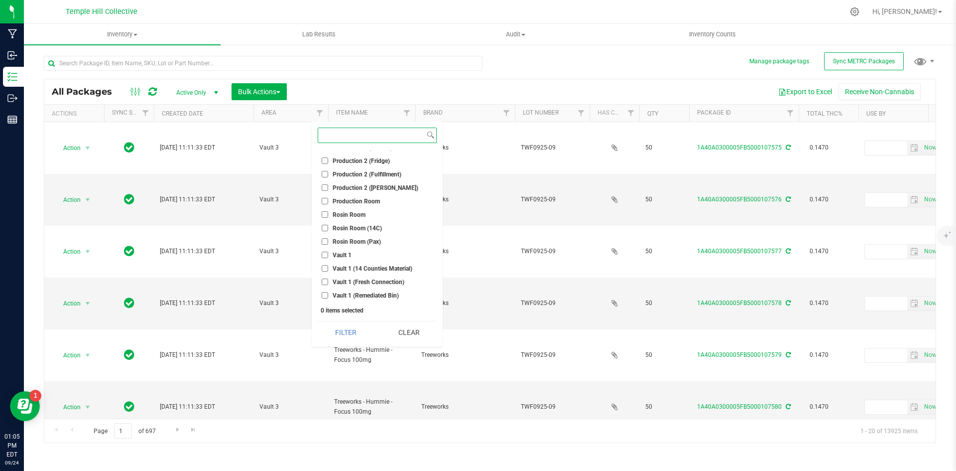
scroll to position [199, 0]
click at [380, 170] on span "Production 2 (Fulfillment)" at bounding box center [367, 172] width 69 height 6
click at [328, 170] on input "Production 2 (Fulfillment)" at bounding box center [325, 171] width 6 height 6
checkbox input "true"
click at [345, 333] on button "Filter" at bounding box center [346, 332] width 56 height 22
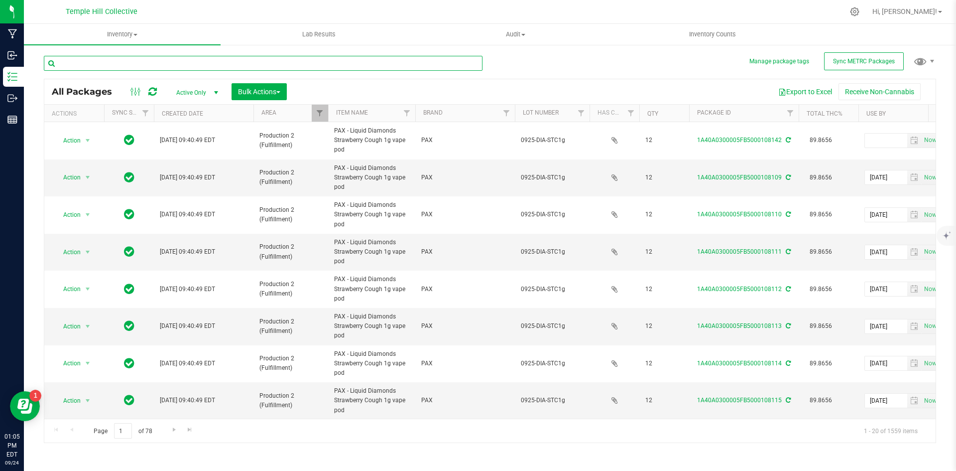
click at [188, 62] on input "text" at bounding box center [263, 63] width 439 height 15
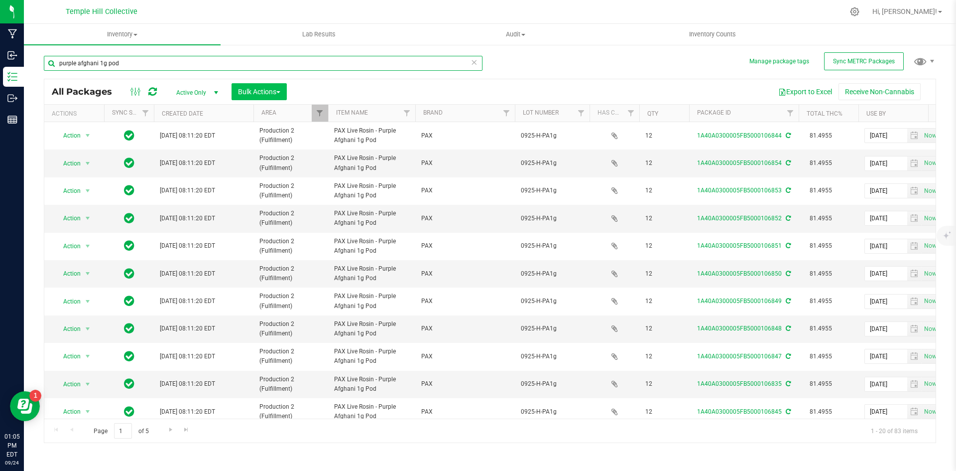
type input "purple afghani 1g pod"
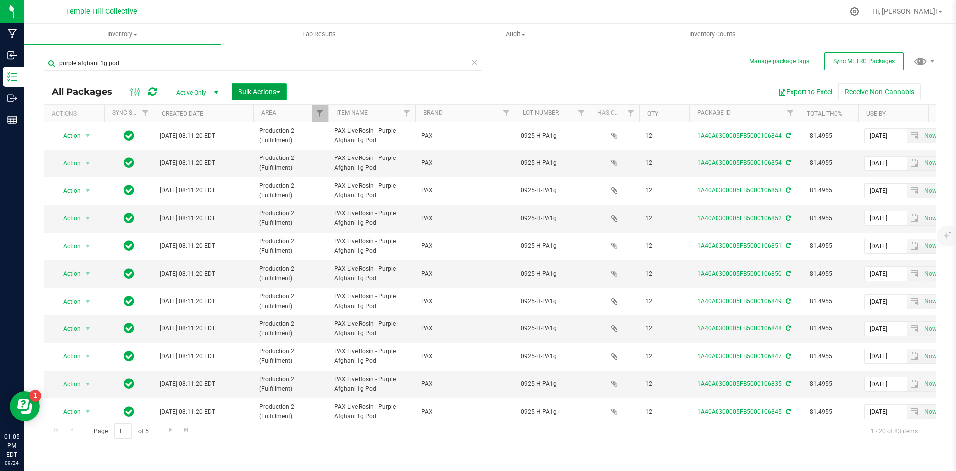
click at [249, 94] on span "Bulk Actions" at bounding box center [259, 92] width 42 height 8
click at [271, 172] on span "Locate packages" at bounding box center [263, 169] width 50 height 8
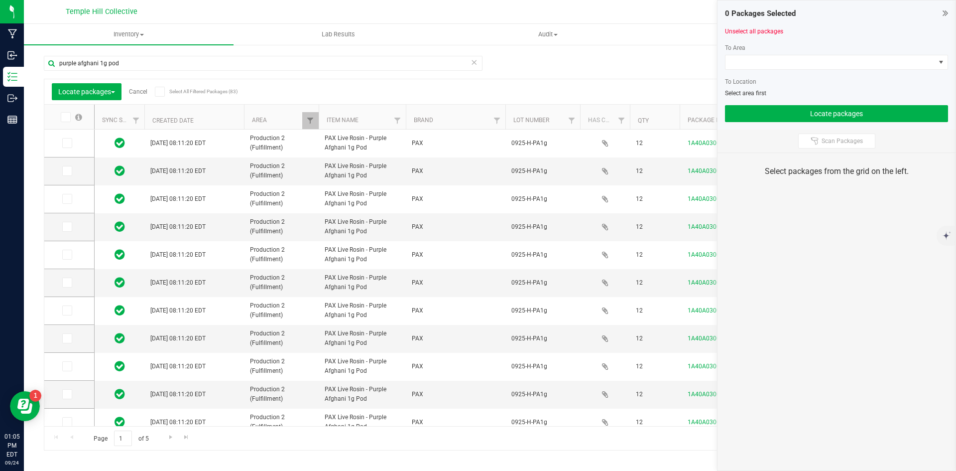
click at [164, 90] on span at bounding box center [160, 92] width 10 height 10
click at [0, 0] on input "Select All Filtered Packages (83)" at bounding box center [0, 0] width 0 height 0
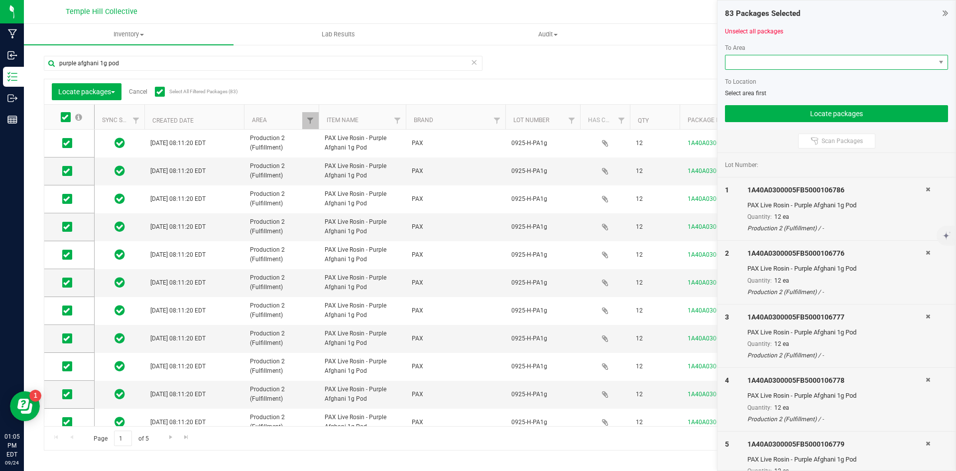
click at [815, 60] on span at bounding box center [831, 62] width 210 height 14
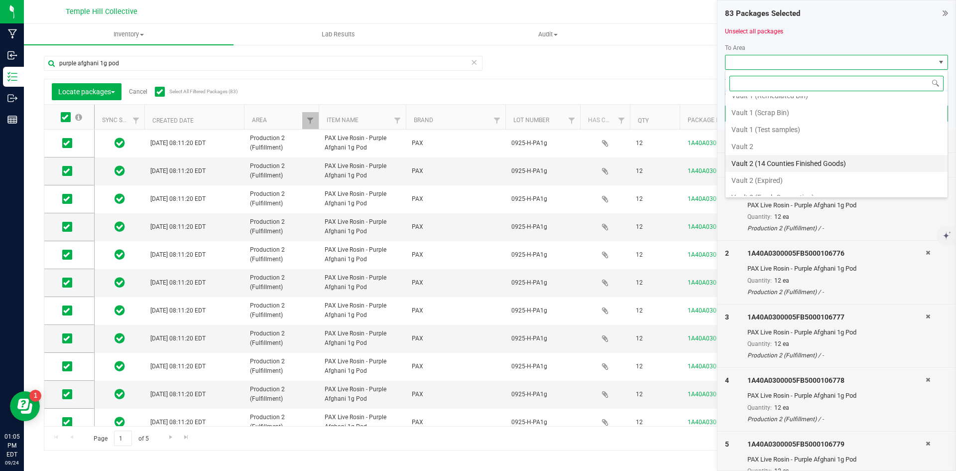
scroll to position [544, 0]
click at [769, 154] on li "Vault 3 (PAX)" at bounding box center [837, 153] width 222 height 17
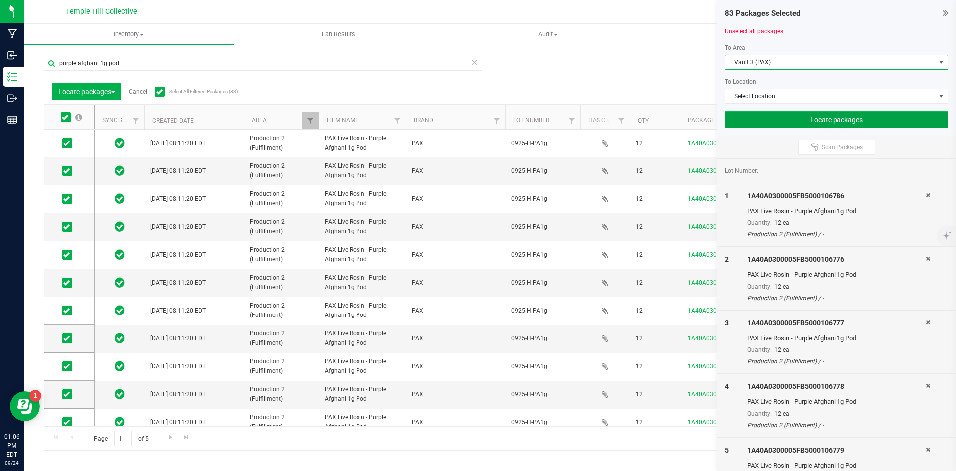
click at [772, 117] on button "Locate packages" at bounding box center [836, 119] width 223 height 17
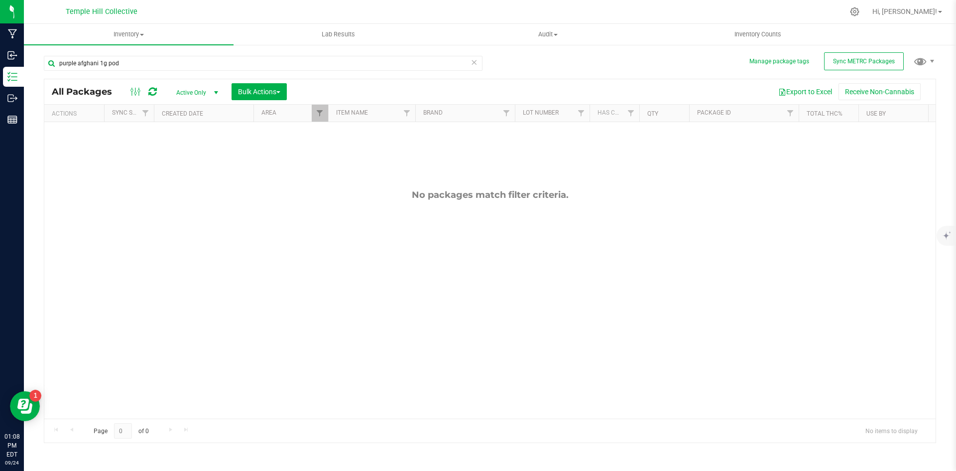
click at [473, 64] on icon at bounding box center [474, 62] width 7 height 12
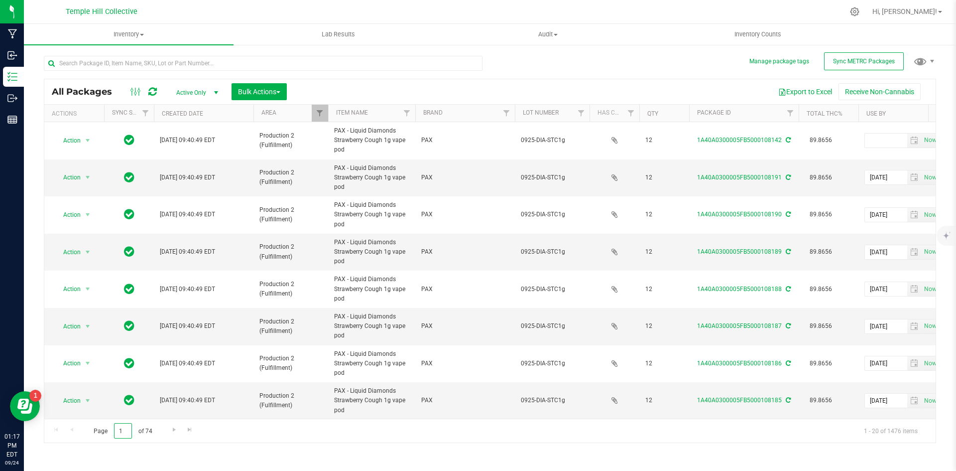
click at [127, 430] on input "1" at bounding box center [123, 430] width 18 height 15
click at [189, 428] on span "Go to the last page" at bounding box center [190, 429] width 8 height 8
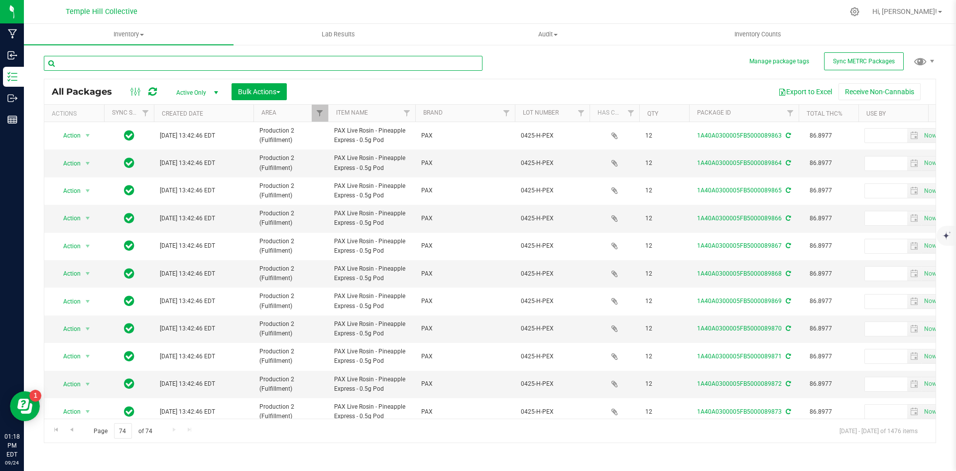
click at [193, 66] on input "text" at bounding box center [263, 63] width 439 height 15
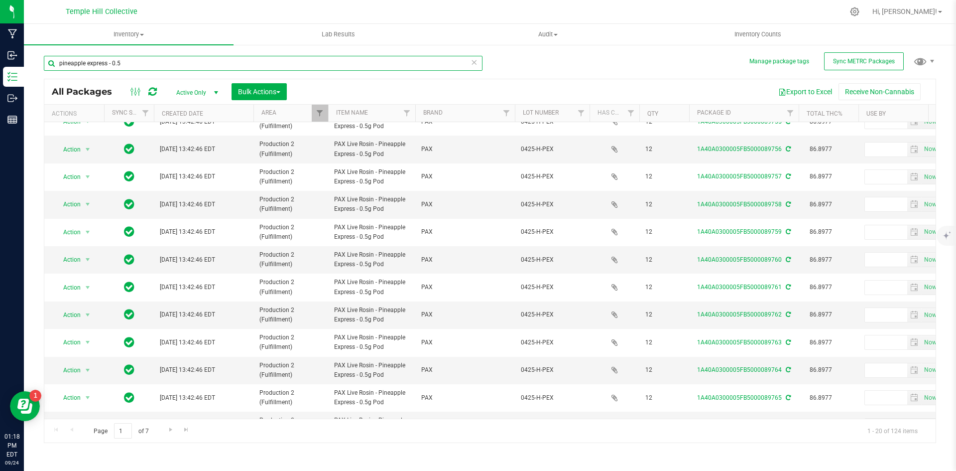
scroll to position [262, 0]
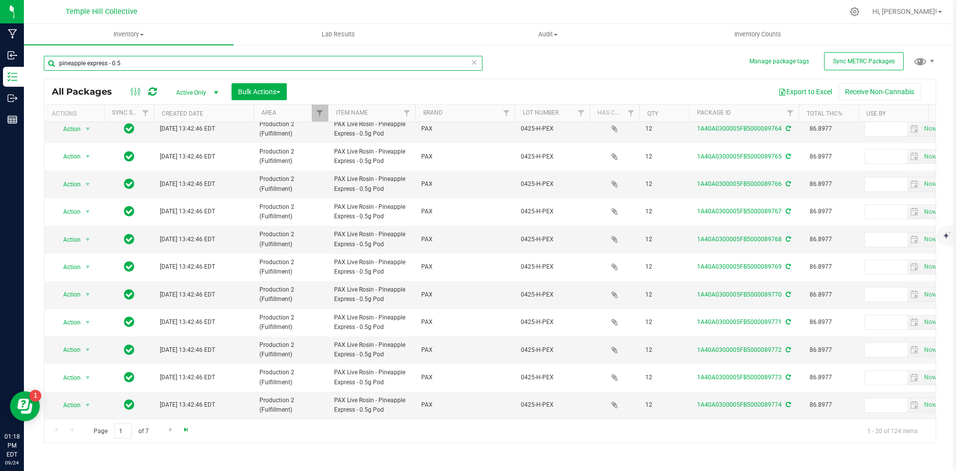
type input "pineapple express - 0.5"
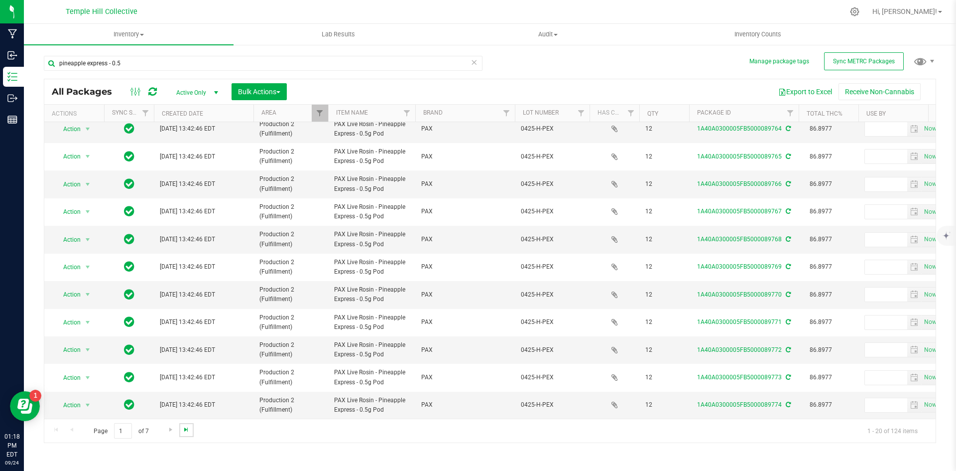
click at [183, 429] on span "Go to the last page" at bounding box center [186, 429] width 8 height 8
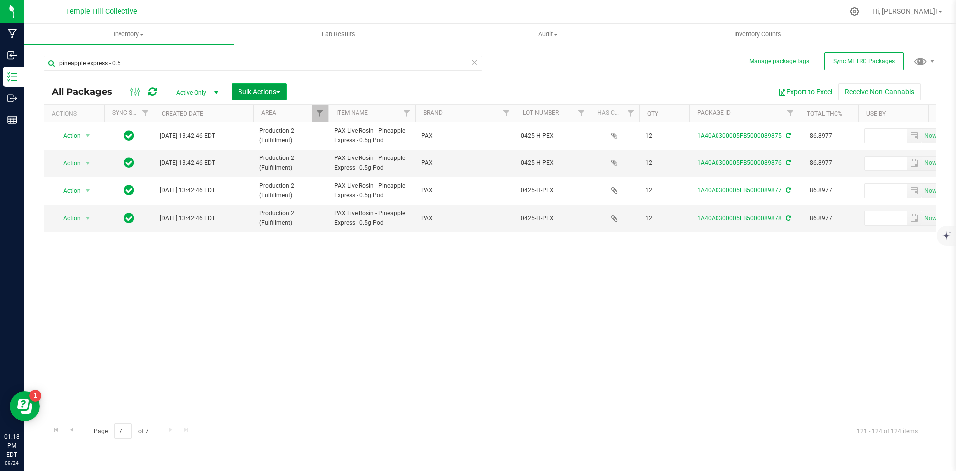
click at [258, 86] on button "Bulk Actions" at bounding box center [259, 91] width 55 height 17
click at [290, 171] on div "Locate packages" at bounding box center [270, 170] width 64 height 16
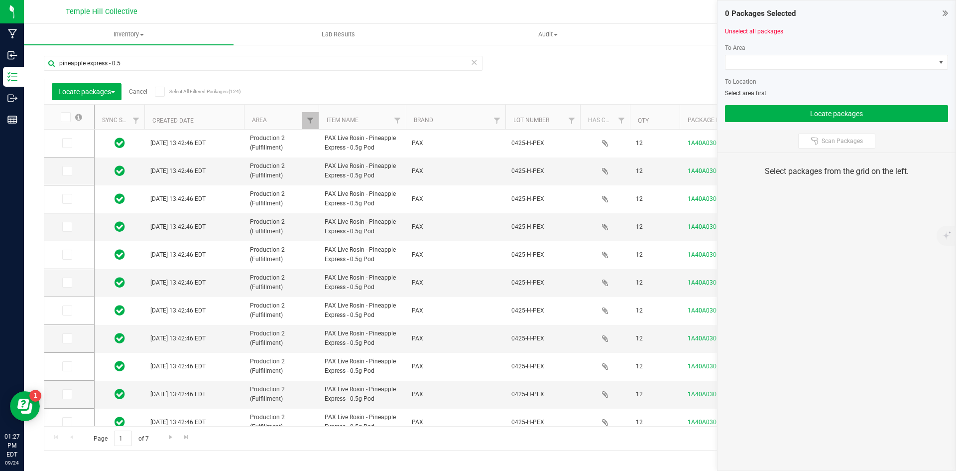
click at [475, 61] on icon at bounding box center [474, 62] width 7 height 12
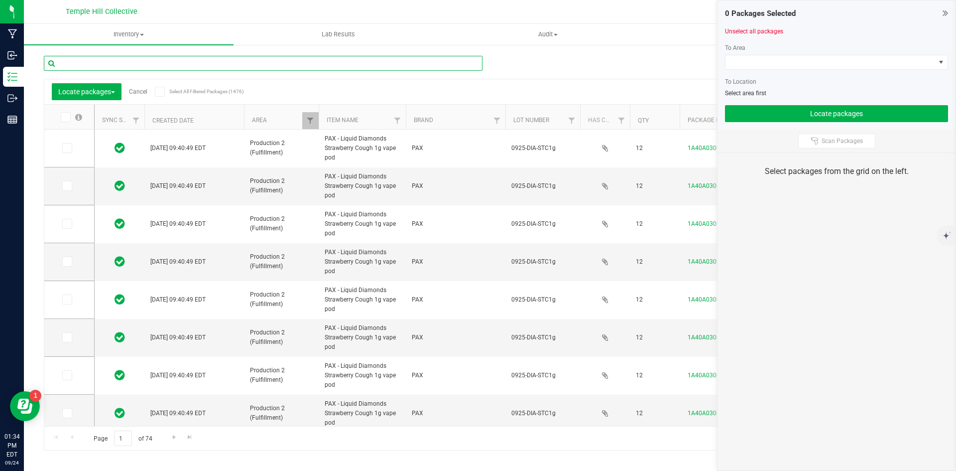
click at [226, 68] on input "text" at bounding box center [263, 63] width 439 height 15
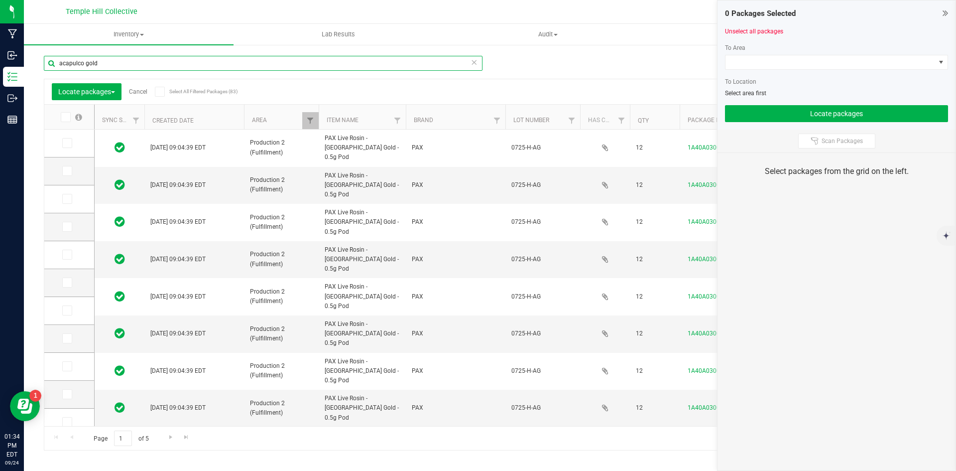
type input "acapulco gold"
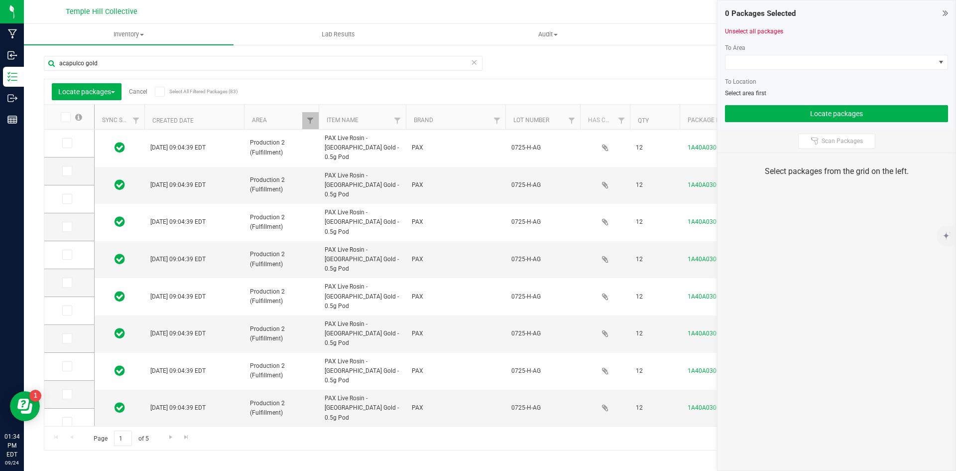
click at [159, 92] on icon at bounding box center [159, 92] width 6 height 0
click at [0, 0] on input "Select All Filtered Packages (83)" at bounding box center [0, 0] width 0 height 0
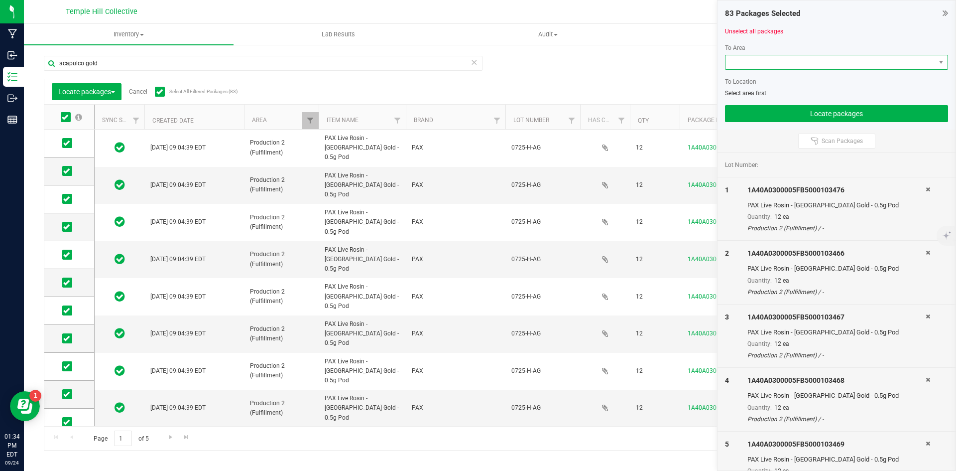
click at [826, 62] on span at bounding box center [831, 62] width 210 height 14
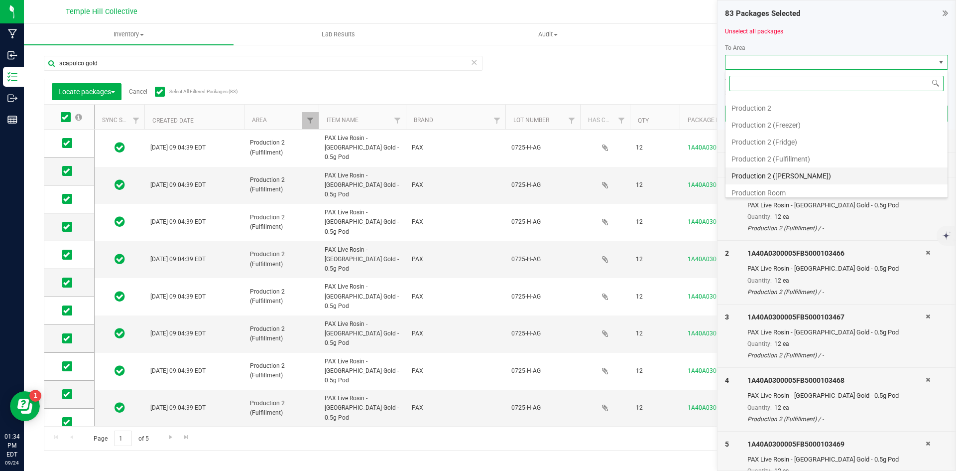
scroll to position [199, 0]
click at [776, 143] on li "Production 2 (Fulfillment)" at bounding box center [837, 142] width 222 height 17
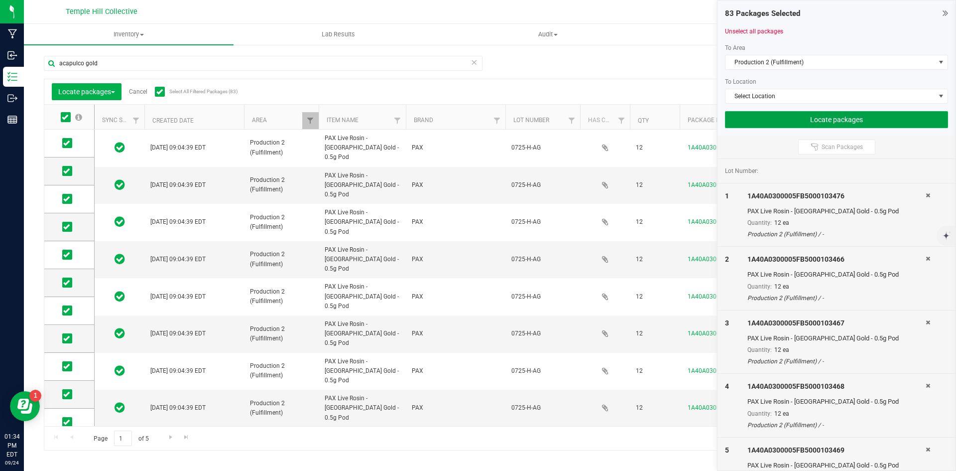
click at [791, 119] on button "Locate packages" at bounding box center [836, 119] width 223 height 17
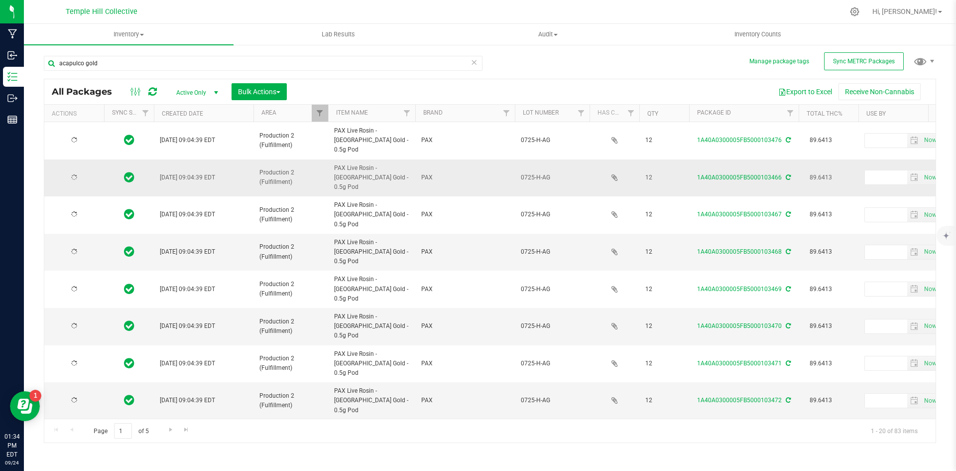
type input "[DATE]"
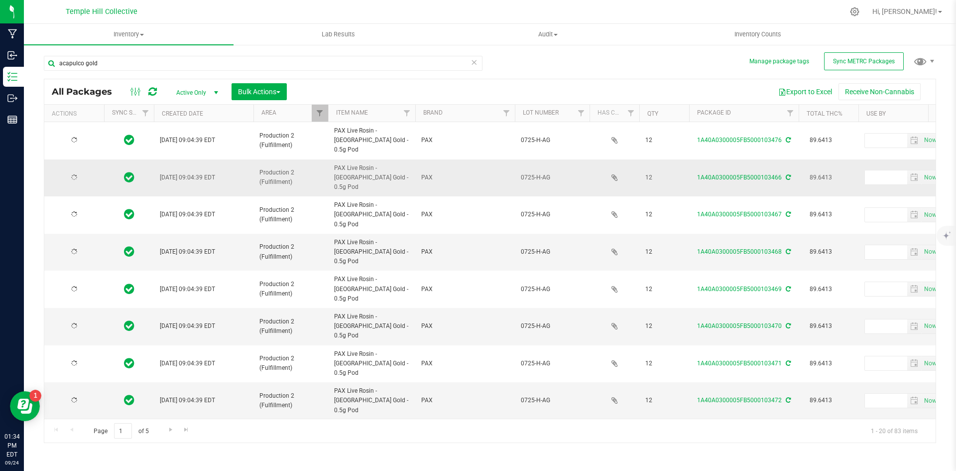
type input "[DATE]"
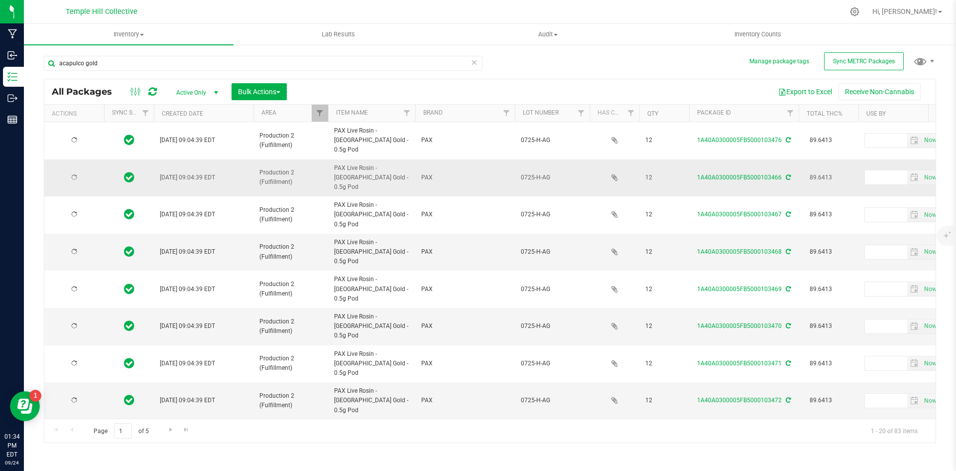
type input "[DATE]"
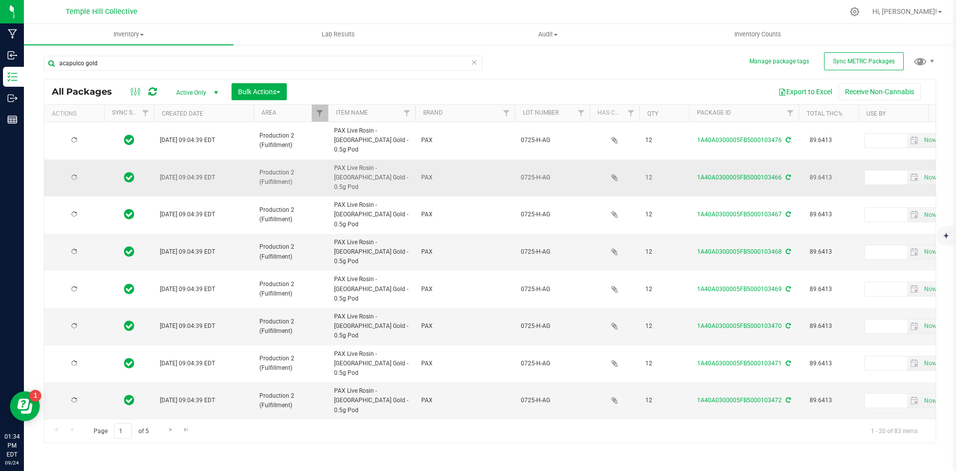
type input "[DATE]"
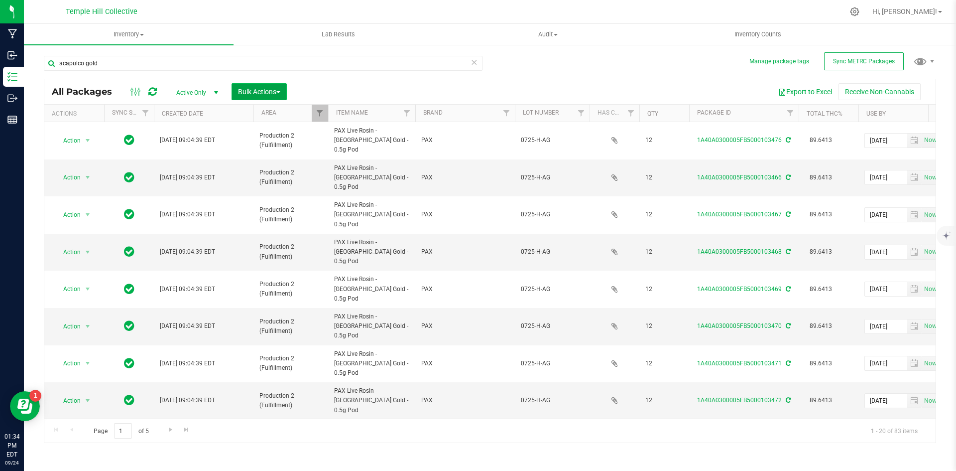
click at [273, 92] on span "Bulk Actions" at bounding box center [259, 92] width 42 height 8
click at [256, 170] on span "Locate packages" at bounding box center [263, 169] width 50 height 8
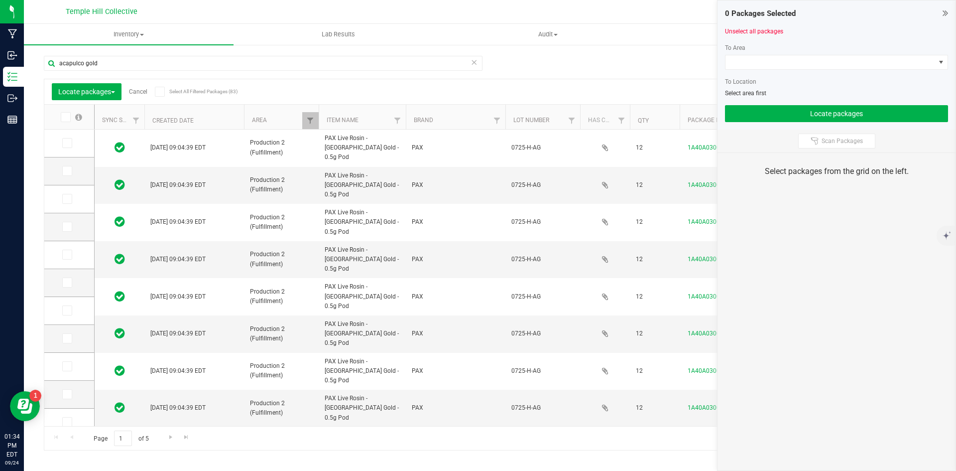
type input "[DATE]"
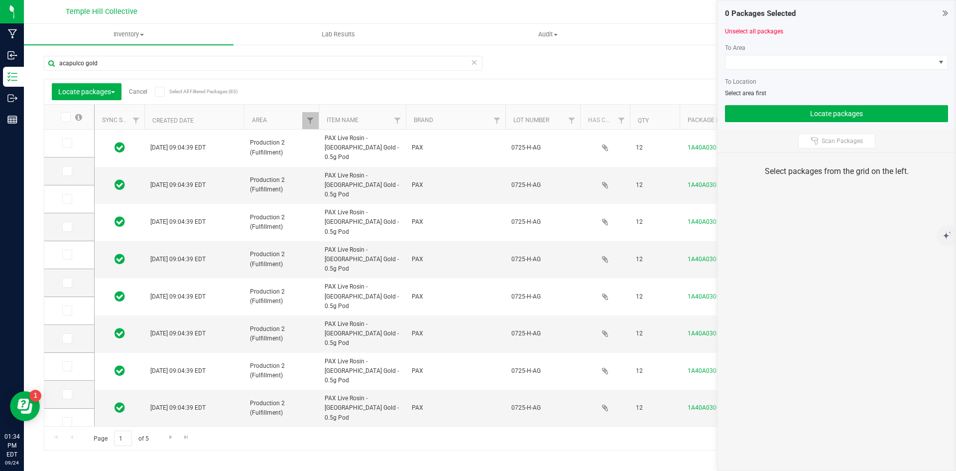
type input "[DATE]"
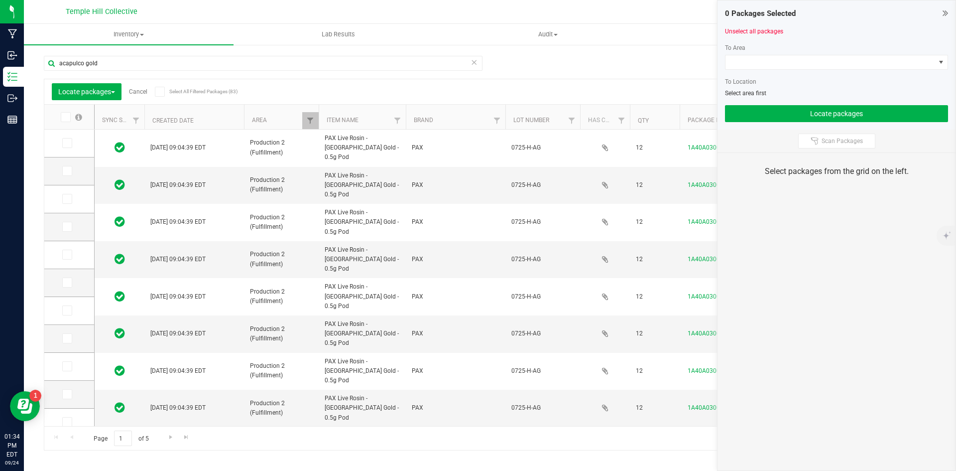
type input "[DATE]"
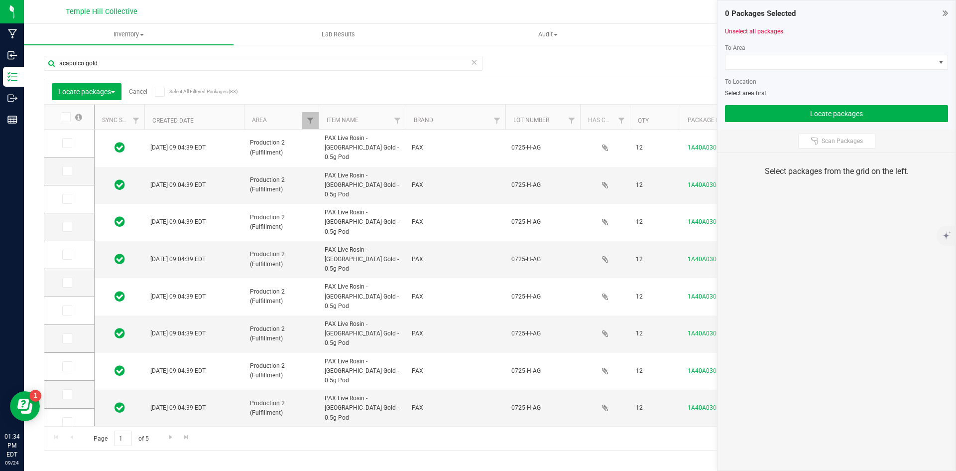
type input "[DATE]"
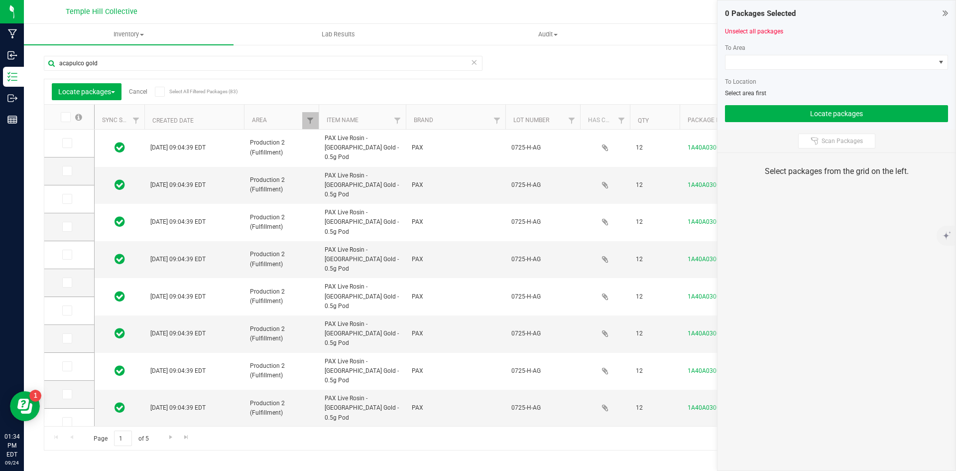
click at [162, 92] on icon at bounding box center [159, 92] width 6 height 0
click at [0, 0] on input "Select All Filtered Packages (83)" at bounding box center [0, 0] width 0 height 0
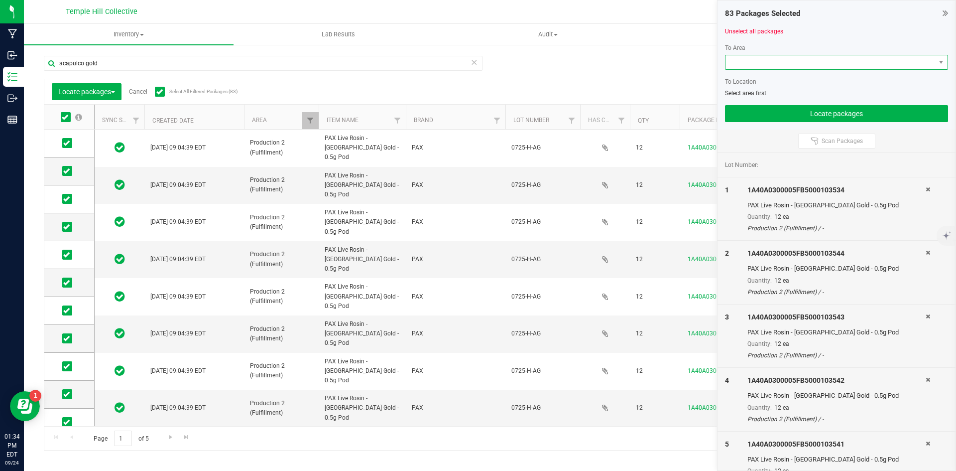
click at [765, 58] on span at bounding box center [831, 62] width 210 height 14
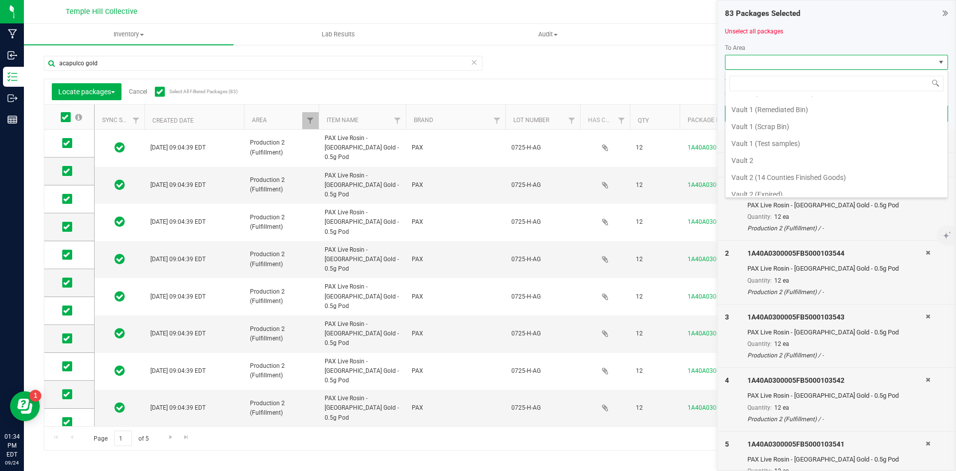
scroll to position [544, 0]
click at [791, 151] on li "Vault 3 (PAX)" at bounding box center [837, 153] width 222 height 17
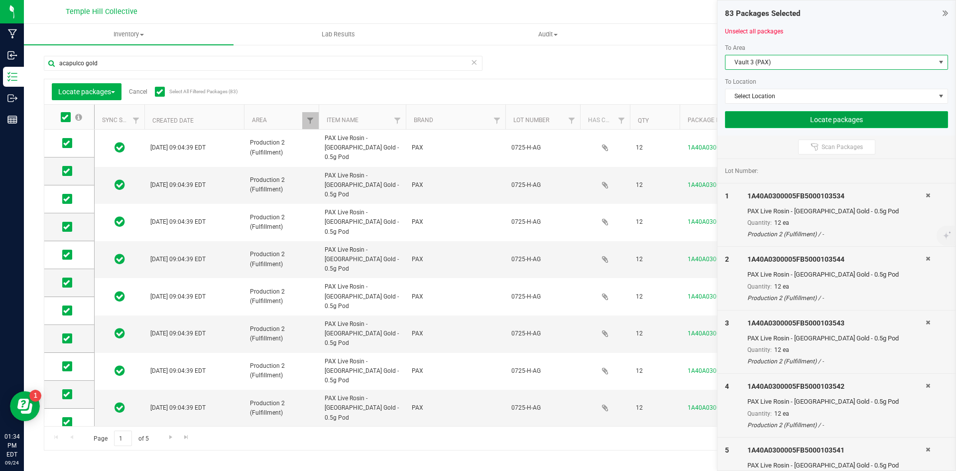
click at [780, 116] on button "Locate packages" at bounding box center [836, 119] width 223 height 17
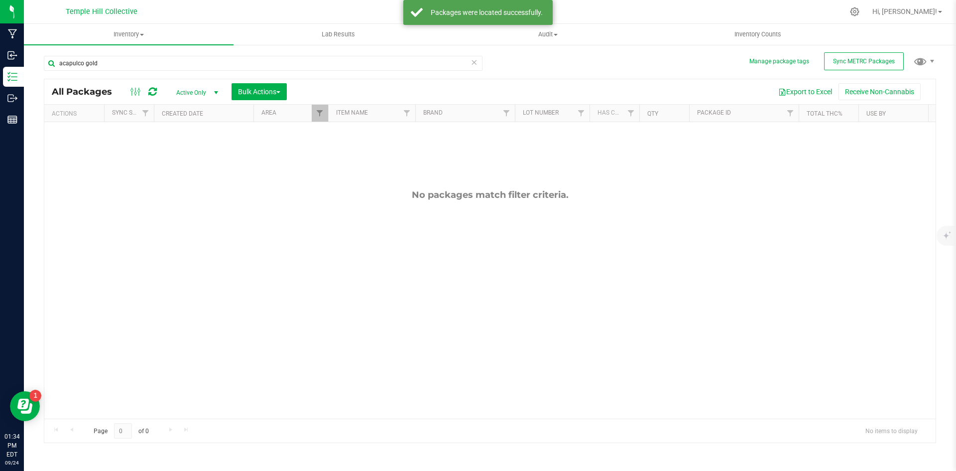
click at [473, 61] on icon at bounding box center [474, 62] width 7 height 12
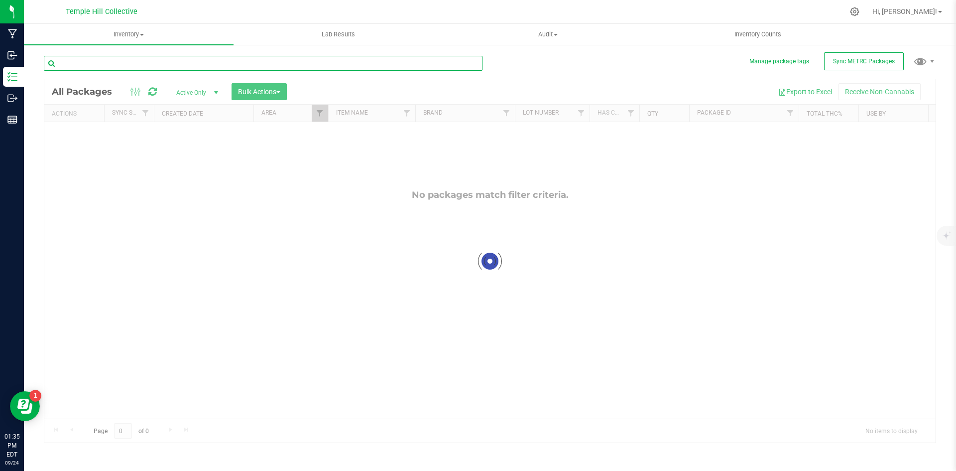
click at [305, 68] on input "text" at bounding box center [263, 63] width 439 height 15
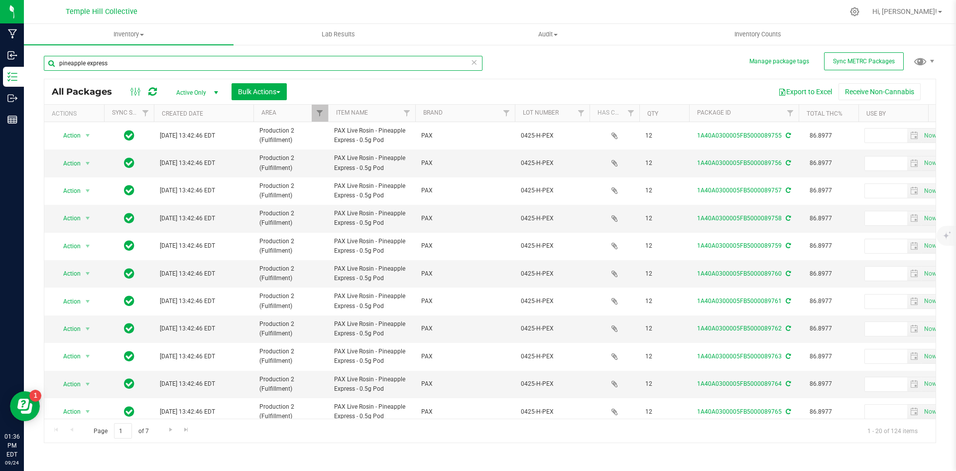
type input "pineapple express"
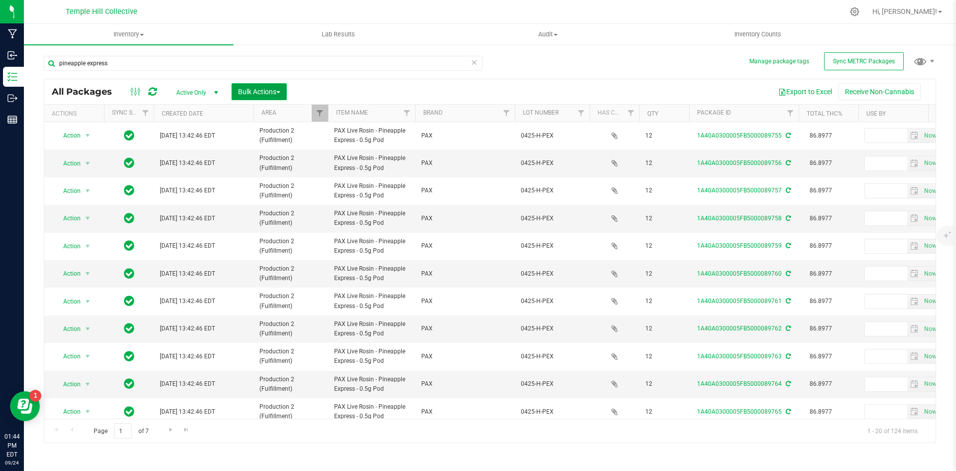
click at [261, 91] on span "Bulk Actions" at bounding box center [259, 92] width 42 height 8
click at [291, 167] on div "Locate packages" at bounding box center [270, 170] width 64 height 16
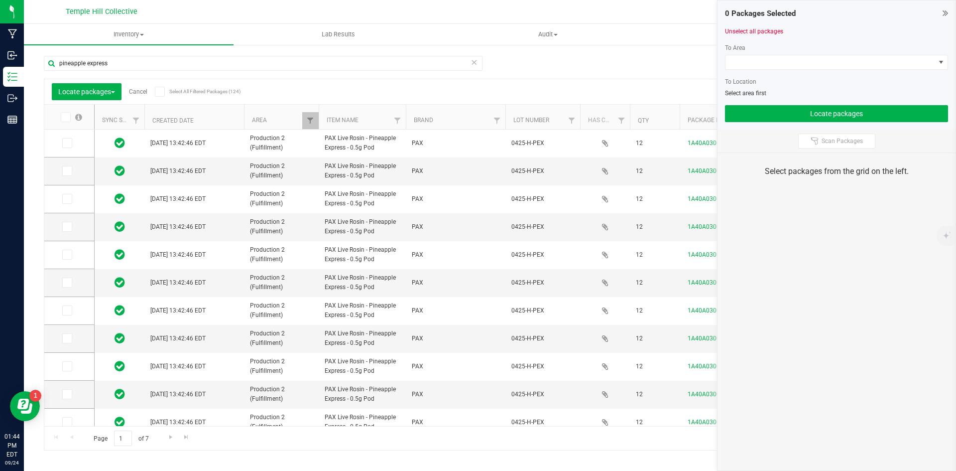
click at [161, 92] on icon at bounding box center [159, 92] width 6 height 0
click at [0, 0] on input "Select All Filtered Packages (124)" at bounding box center [0, 0] width 0 height 0
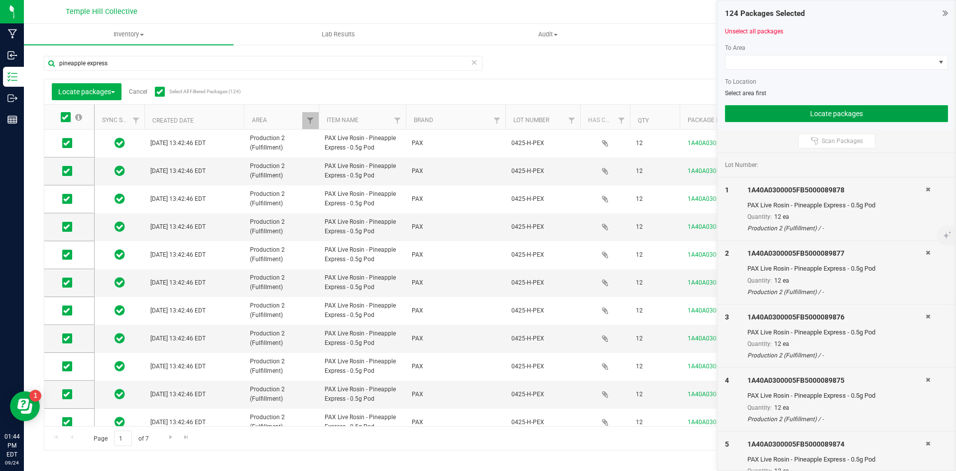
click at [801, 112] on button "Locate packages" at bounding box center [836, 113] width 223 height 17
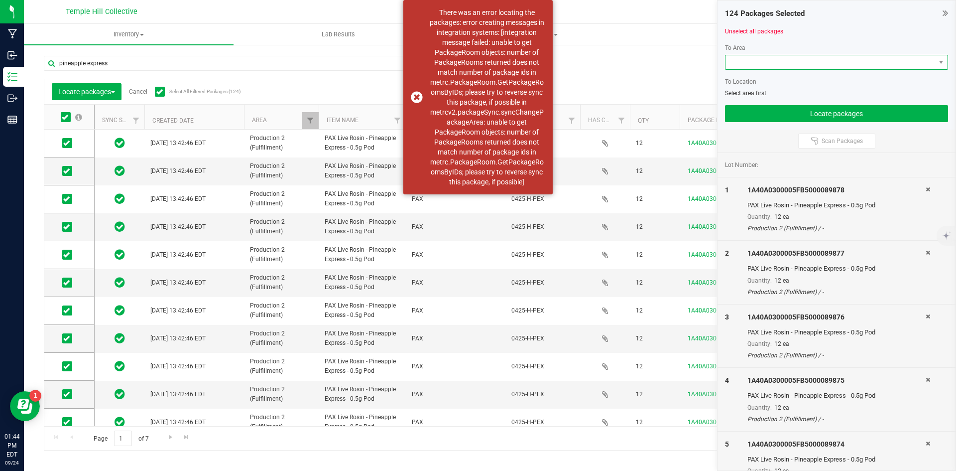
click at [801, 61] on span at bounding box center [831, 62] width 210 height 14
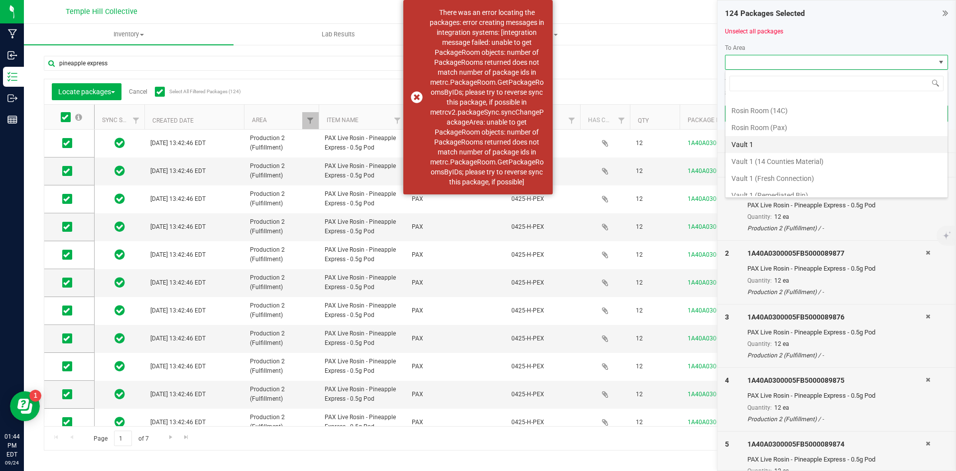
scroll to position [544, 0]
click at [811, 147] on li "Vault 3 (PAX)" at bounding box center [837, 153] width 222 height 17
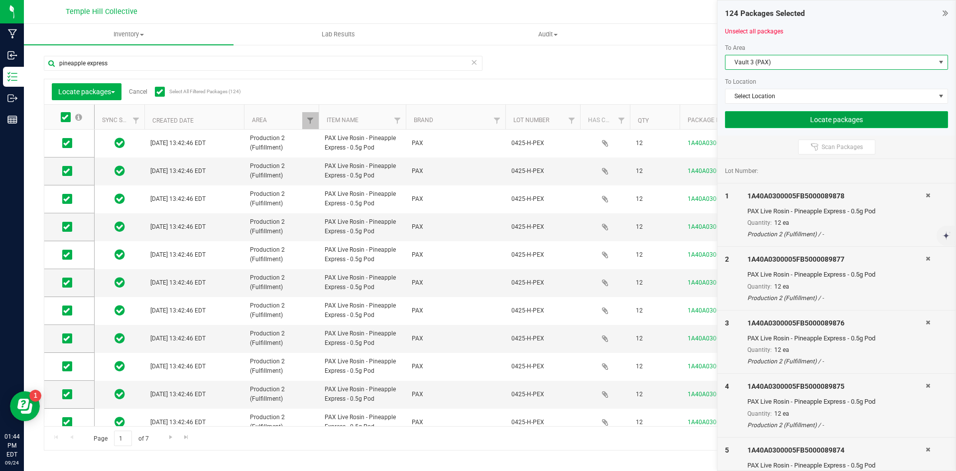
click at [824, 119] on button "Locate packages" at bounding box center [836, 119] width 223 height 17
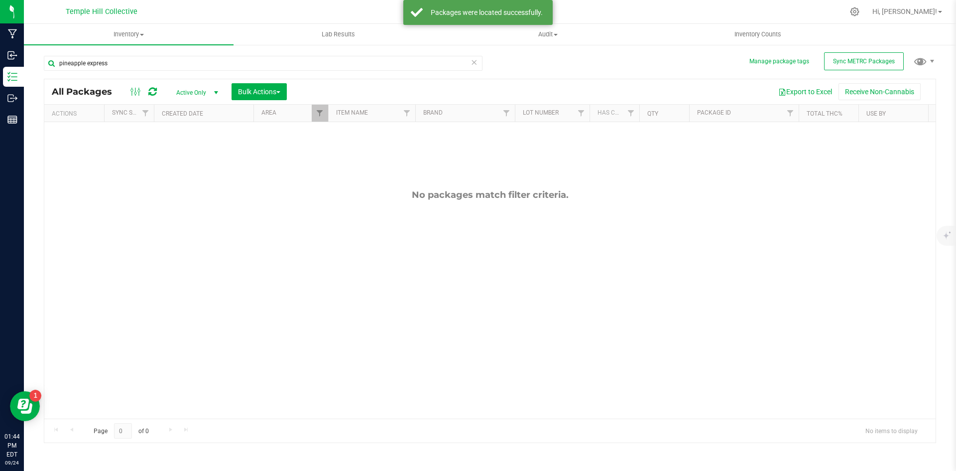
click at [475, 62] on icon at bounding box center [474, 62] width 7 height 12
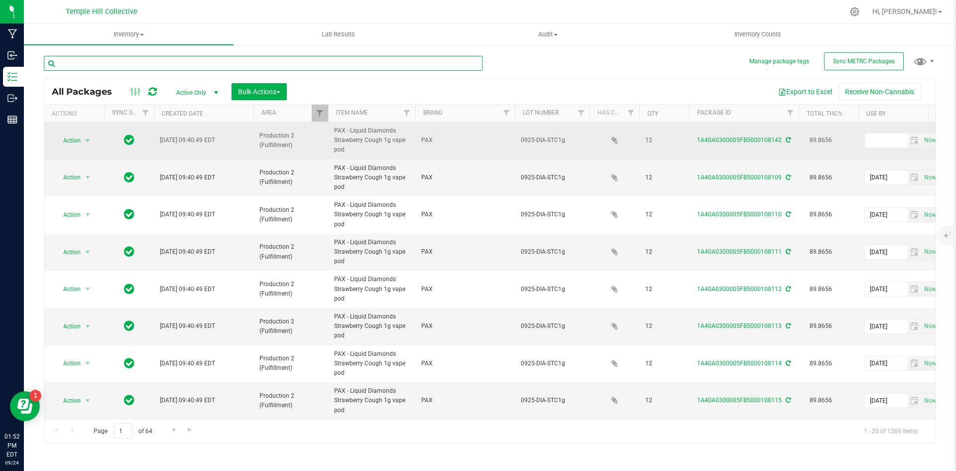
click at [83, 64] on input "text" at bounding box center [263, 63] width 439 height 15
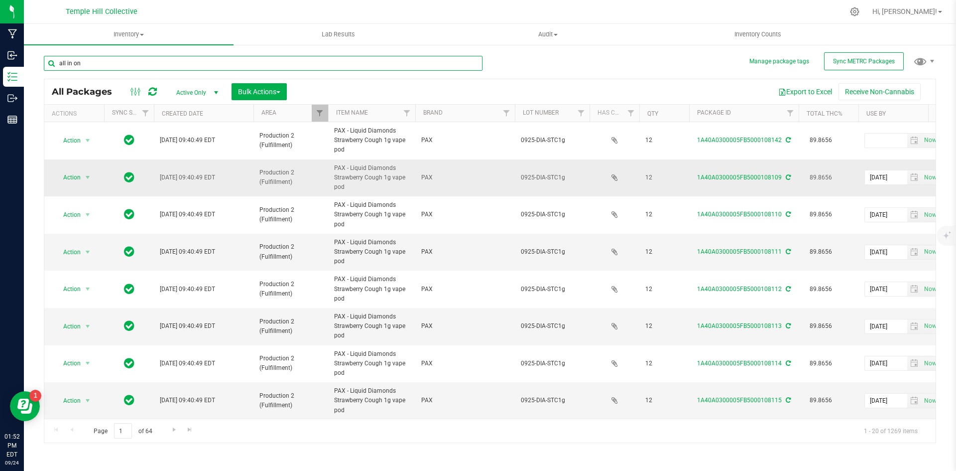
type input "all in one"
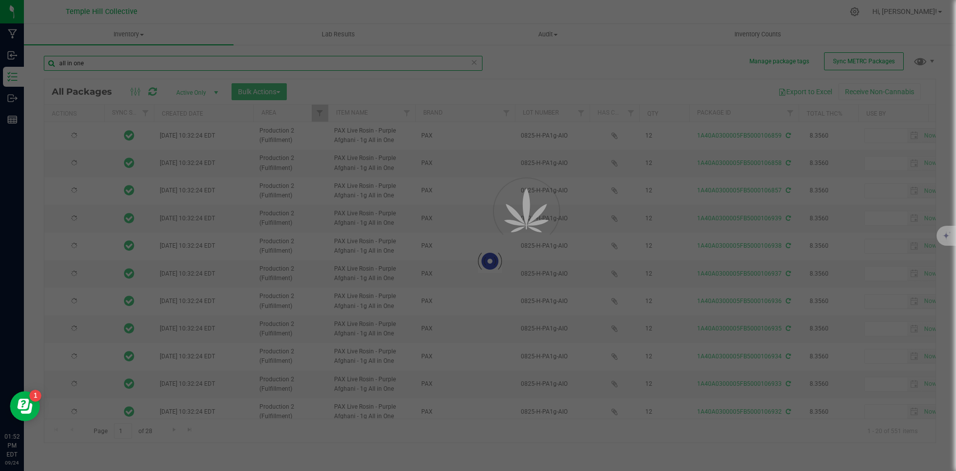
type input "[DATE]"
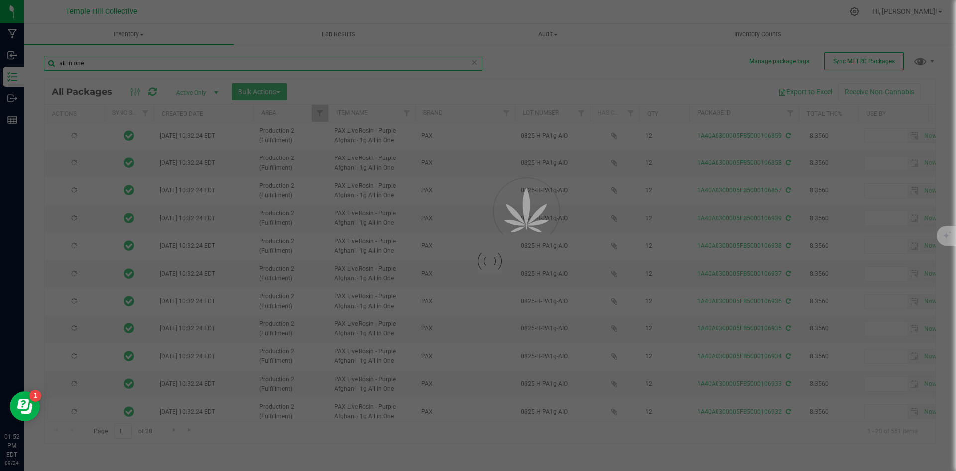
type input "[DATE]"
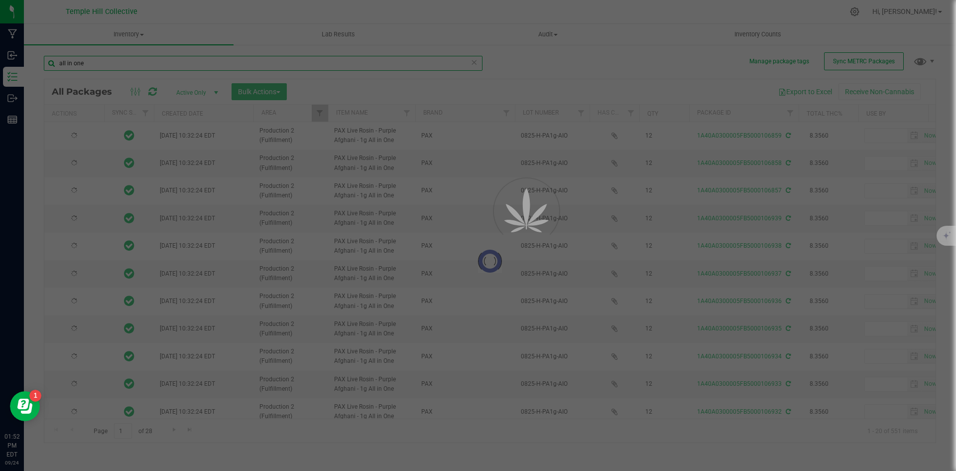
type input "[DATE]"
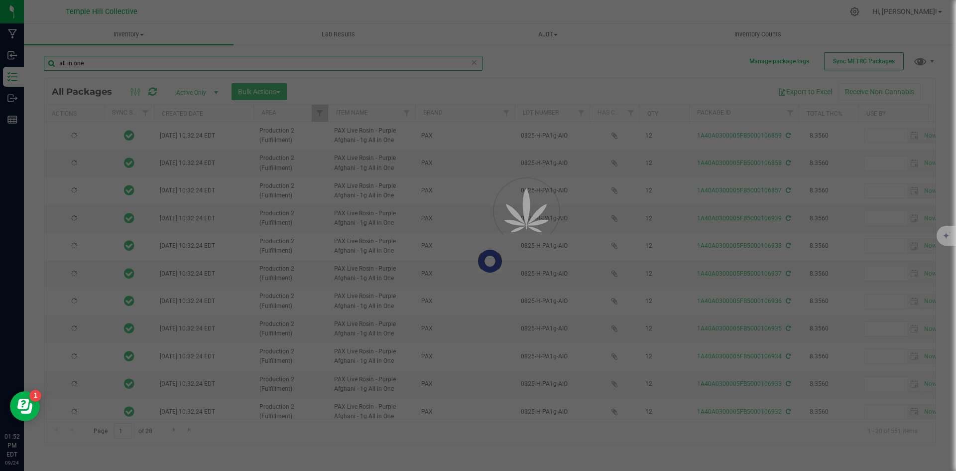
type input "[DATE]"
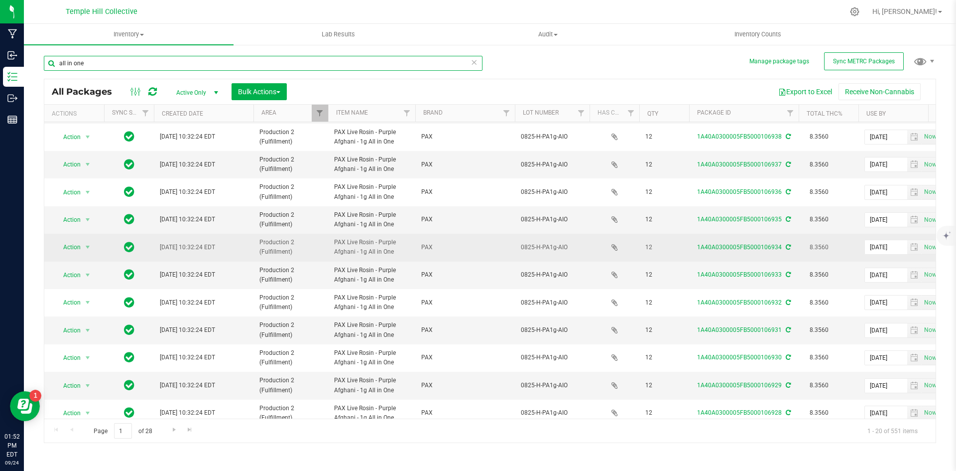
scroll to position [262, 0]
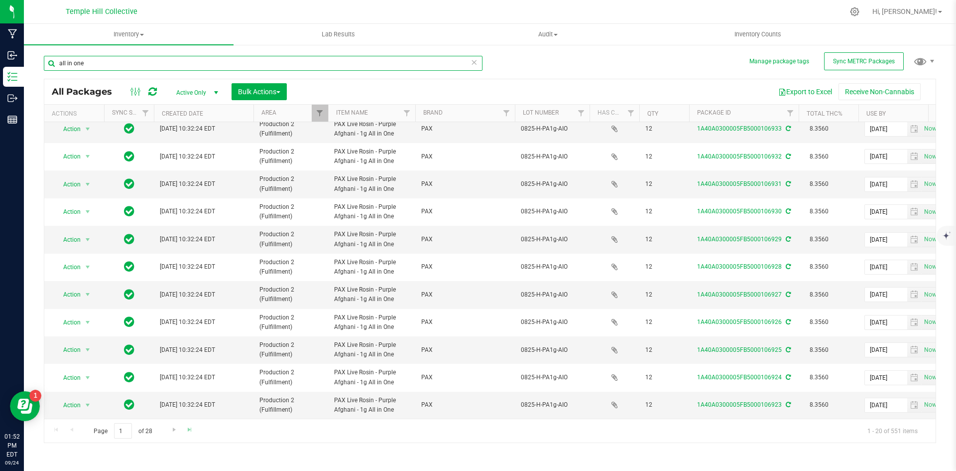
type input "all in one"
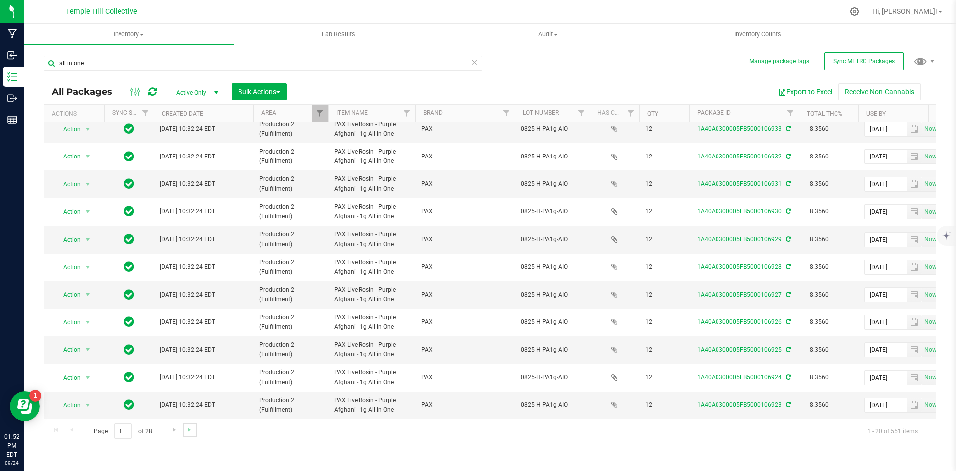
click at [184, 430] on link "Go to the last page" at bounding box center [190, 429] width 14 height 13
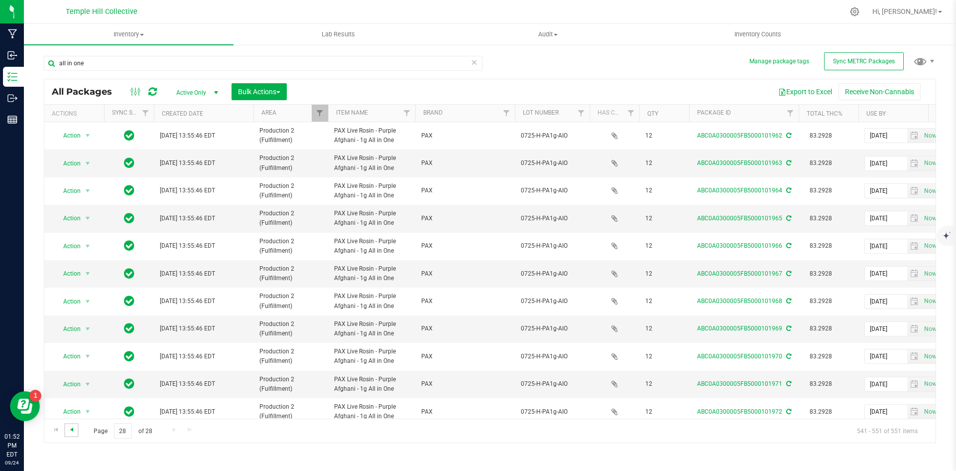
click at [75, 428] on span "Go to the previous page" at bounding box center [72, 429] width 8 height 8
click at [78, 427] on link "Go to the previous page" at bounding box center [71, 429] width 14 height 13
click at [72, 430] on span "Go to the previous page" at bounding box center [72, 429] width 8 height 8
click at [74, 431] on span "Go to the previous page" at bounding box center [72, 429] width 8 height 8
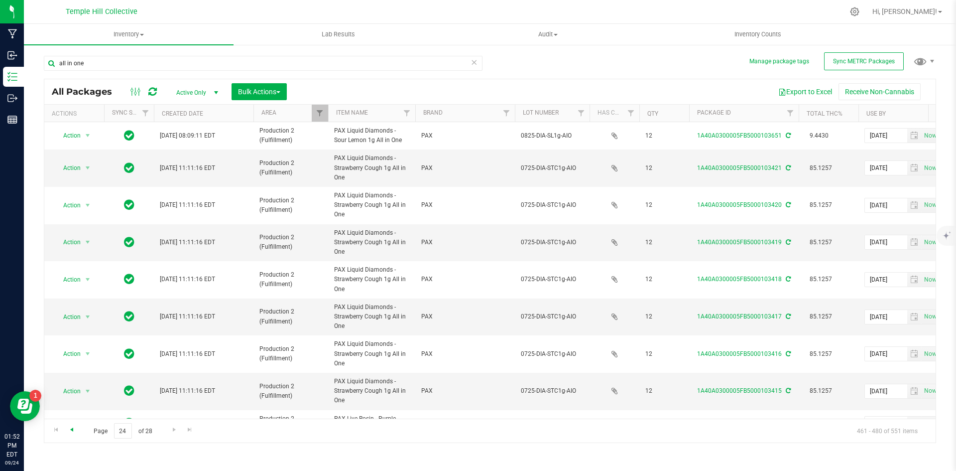
click at [70, 428] on span "Go to the previous page" at bounding box center [72, 429] width 8 height 8
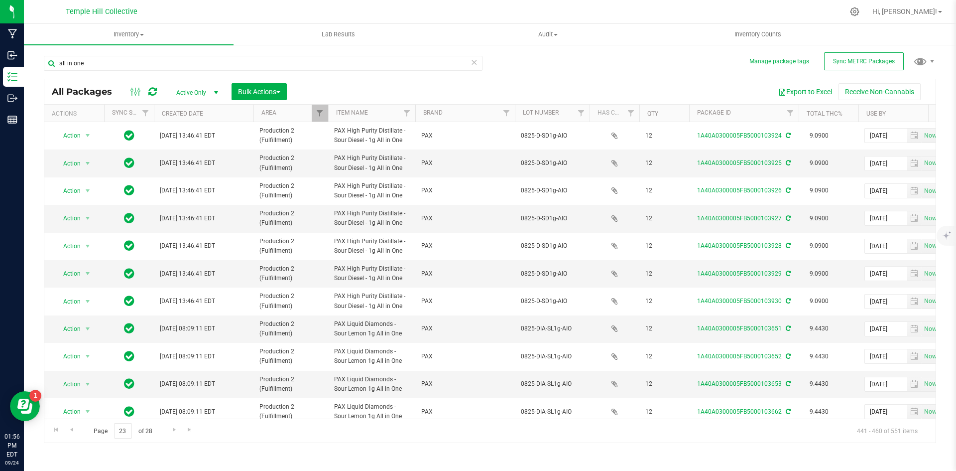
click at [474, 63] on icon at bounding box center [474, 62] width 7 height 12
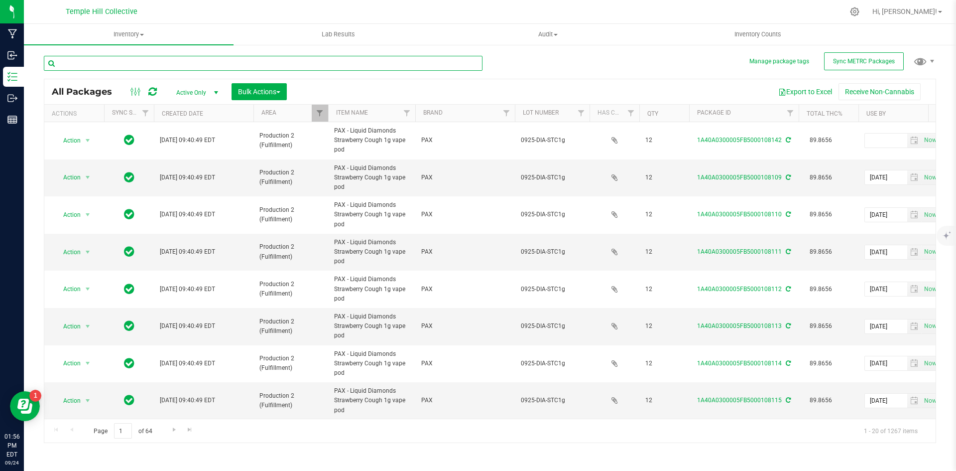
click at [474, 62] on input "text" at bounding box center [263, 63] width 439 height 15
